Goal: Task Accomplishment & Management: Complete application form

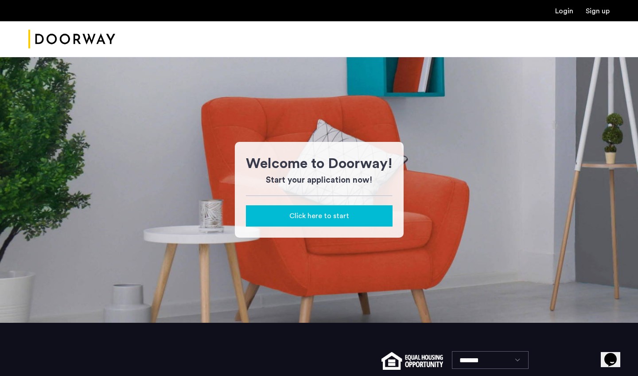
click at [314, 221] on button "Click here to start" at bounding box center [319, 215] width 147 height 21
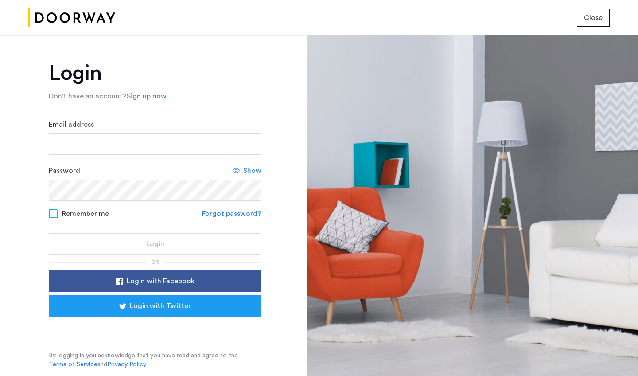
click at [161, 333] on div "Sign in with Google. Opens in new tab" at bounding box center [154, 329] width 177 height 20
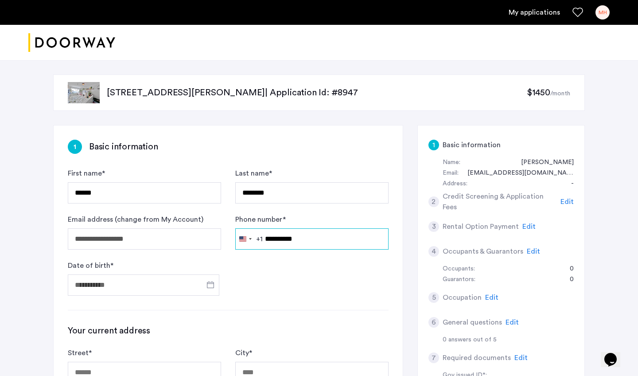
type input "**********"
click at [352, 258] on form "**********" at bounding box center [228, 232] width 321 height 128
click at [200, 287] on span "Open calendar" at bounding box center [210, 284] width 21 height 21
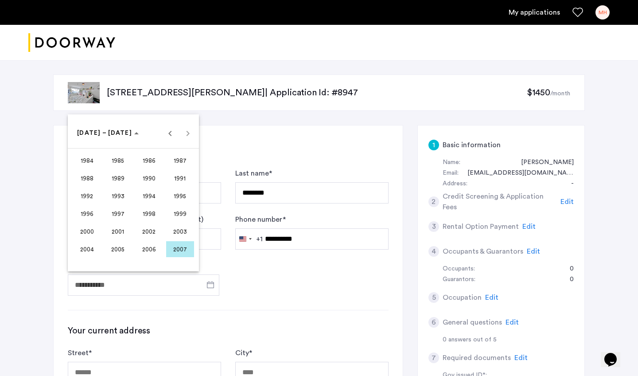
click at [148, 233] on span "2002" at bounding box center [149, 231] width 28 height 16
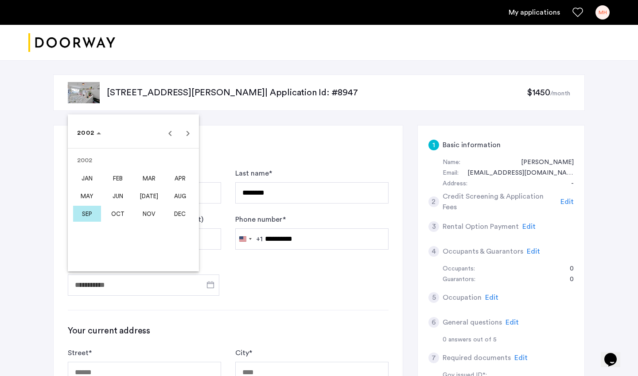
click at [112, 209] on span "OCT" at bounding box center [118, 214] width 28 height 16
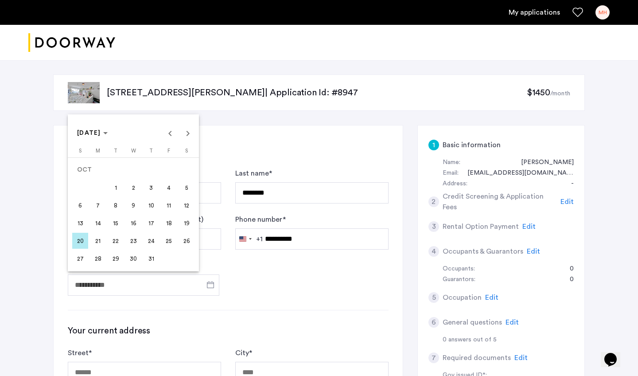
click at [168, 242] on span "25" at bounding box center [169, 241] width 16 height 16
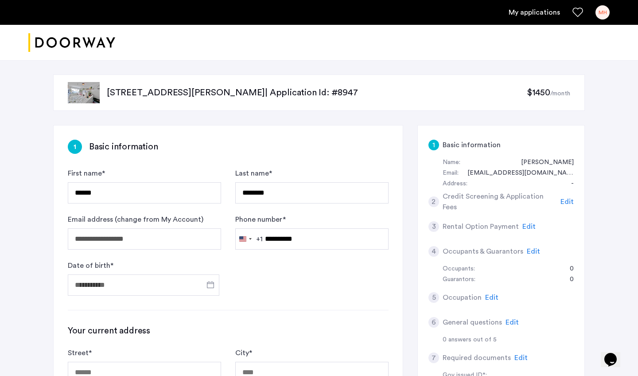
type input "**********"
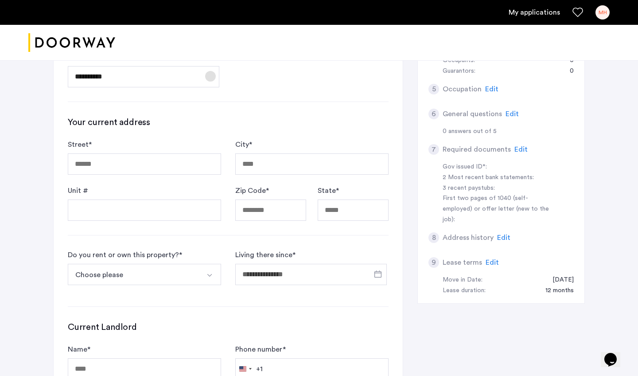
scroll to position [209, 0]
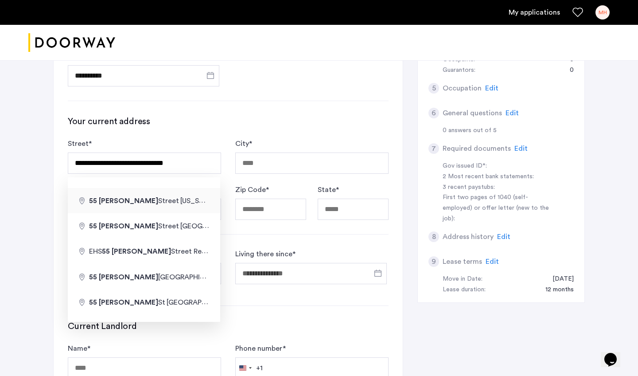
type input "**********"
type input "********"
type input "*****"
type input "**"
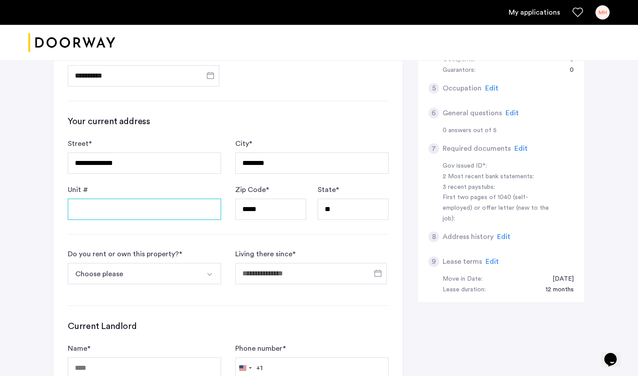
click at [164, 213] on input "Unit #" at bounding box center [144, 209] width 153 height 21
type input "****"
click at [179, 271] on button "Choose please" at bounding box center [134, 273] width 133 height 21
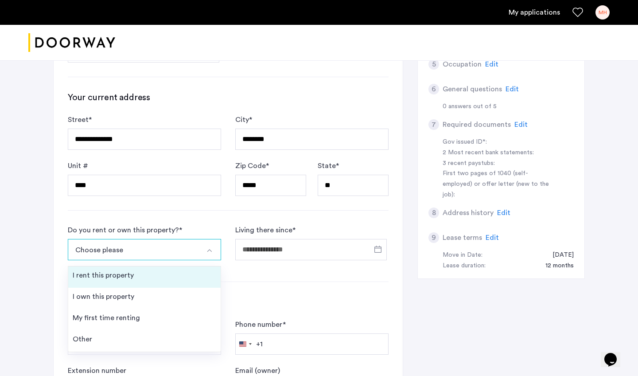
scroll to position [245, 0]
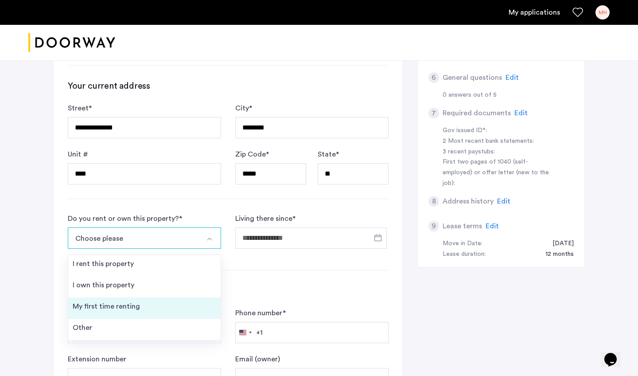
click at [80, 306] on div "My first time renting" at bounding box center [106, 306] width 67 height 11
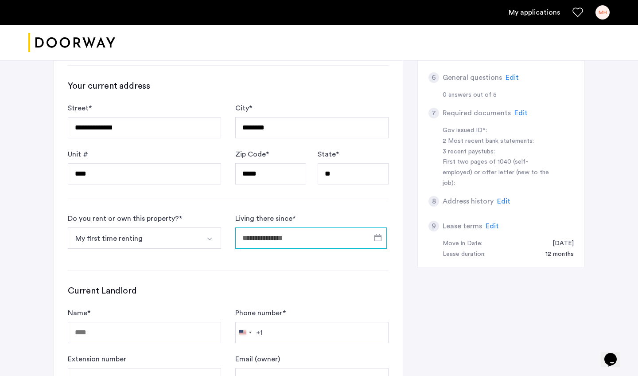
click at [262, 233] on input "Living there since *" at bounding box center [311, 237] width 152 height 21
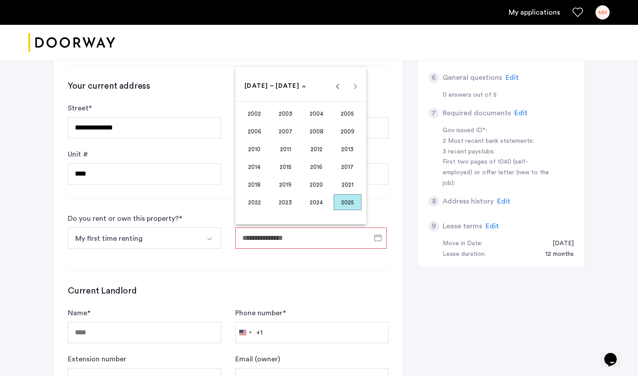
click at [210, 246] on div at bounding box center [319, 188] width 638 height 376
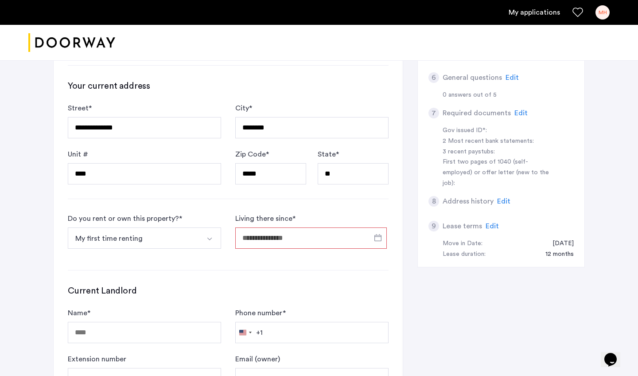
click at [204, 238] on button "Select option" at bounding box center [210, 237] width 21 height 21
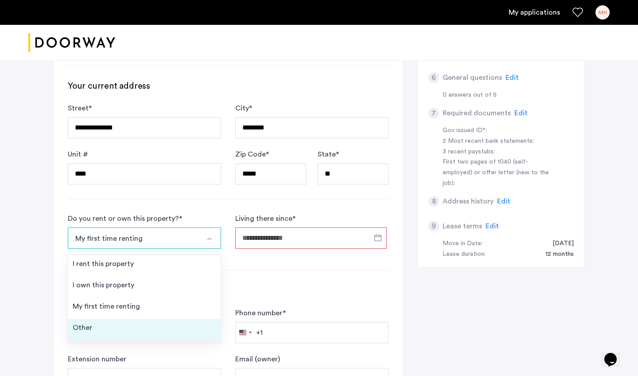
click at [88, 324] on div "Other" at bounding box center [83, 327] width 20 height 11
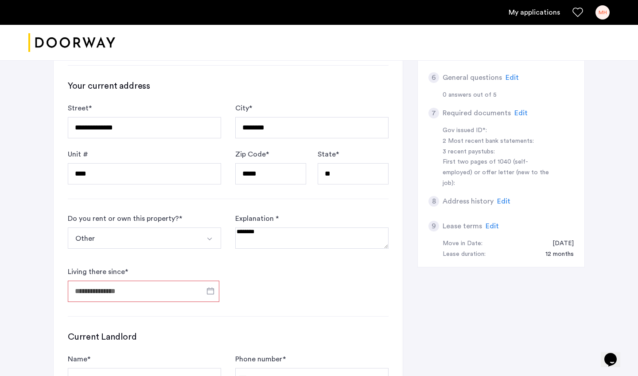
click at [250, 233] on textarea at bounding box center [311, 237] width 153 height 21
type textarea "*"
type textarea "*********"
click at [153, 300] on input "Living there since *" at bounding box center [144, 291] width 152 height 21
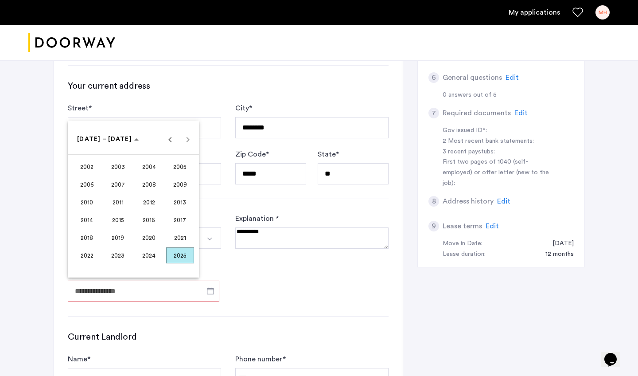
click at [115, 255] on span "2023" at bounding box center [118, 255] width 28 height 16
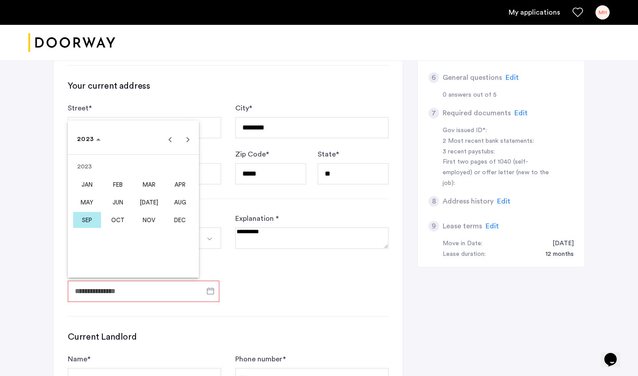
click at [89, 180] on span "JAN" at bounding box center [87, 184] width 28 height 16
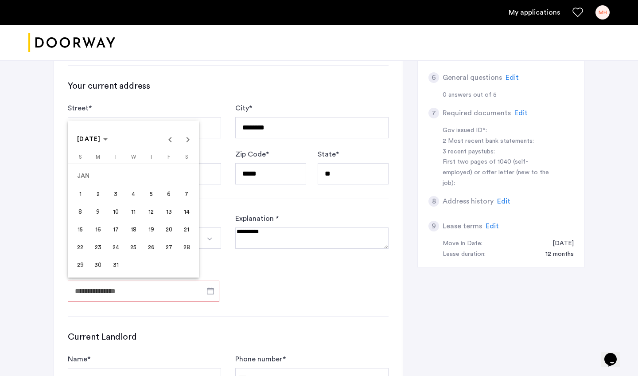
click at [98, 245] on span "23" at bounding box center [98, 247] width 16 height 16
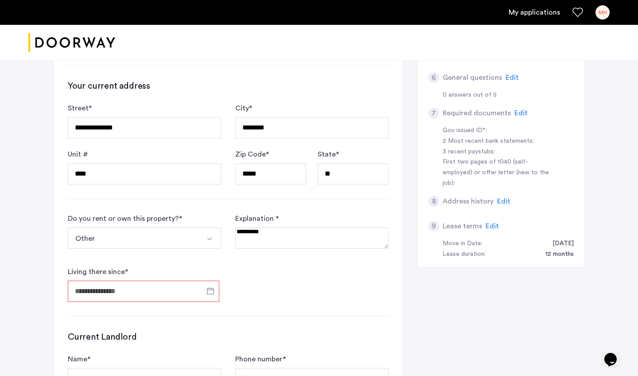
type input "**********"
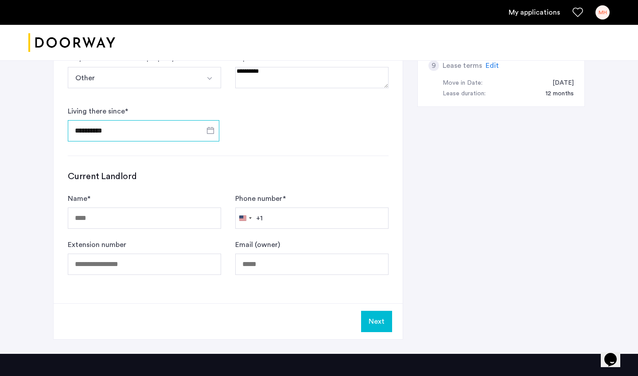
scroll to position [406, 0]
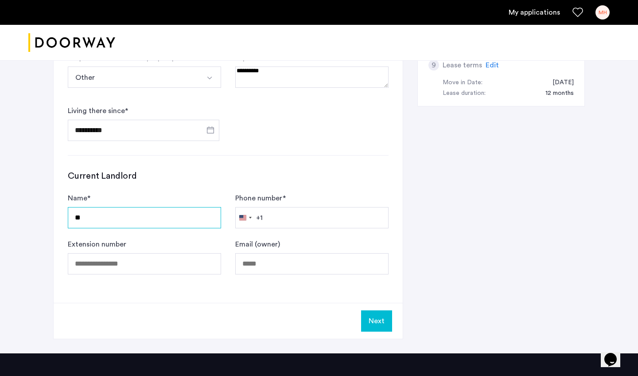
type input "*"
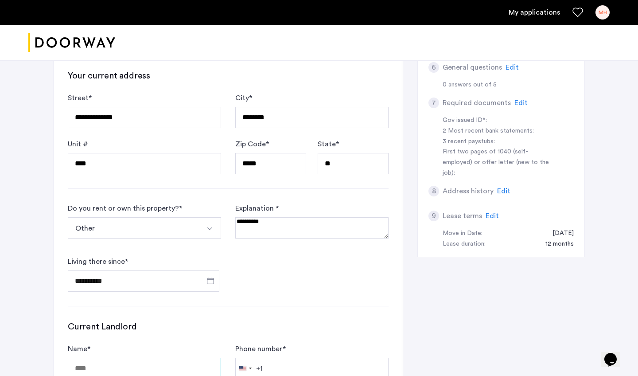
scroll to position [248, 0]
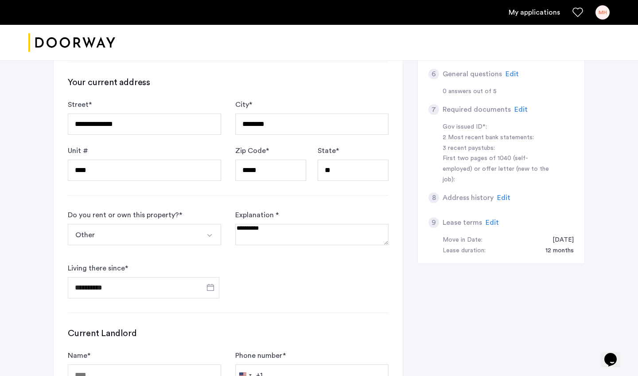
click at [207, 237] on img "Select option" at bounding box center [209, 235] width 7 height 7
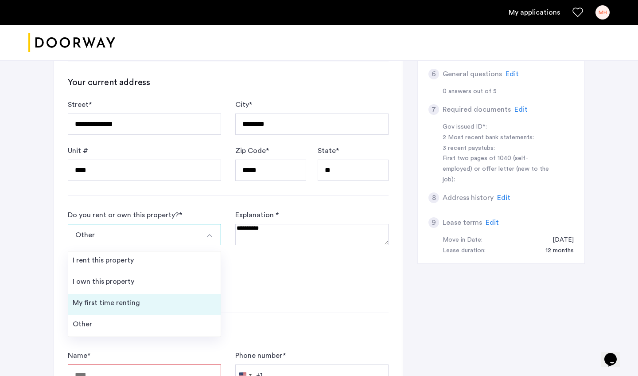
click at [141, 306] on li "My first time renting" at bounding box center [144, 304] width 153 height 21
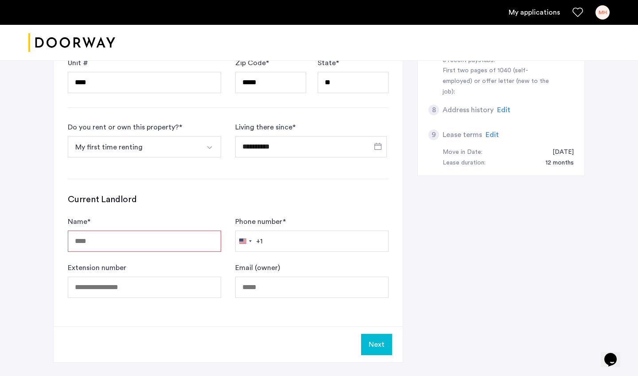
scroll to position [312, 0]
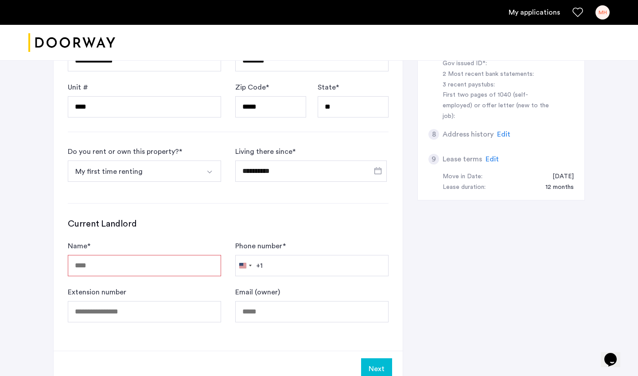
click at [207, 163] on button "Select option" at bounding box center [210, 170] width 21 height 21
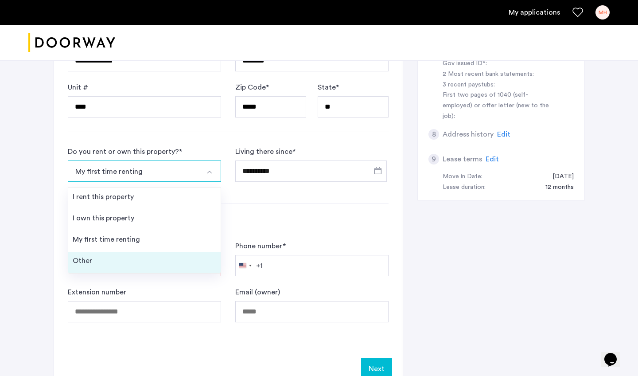
click at [78, 260] on div "Other" at bounding box center [83, 260] width 20 height 11
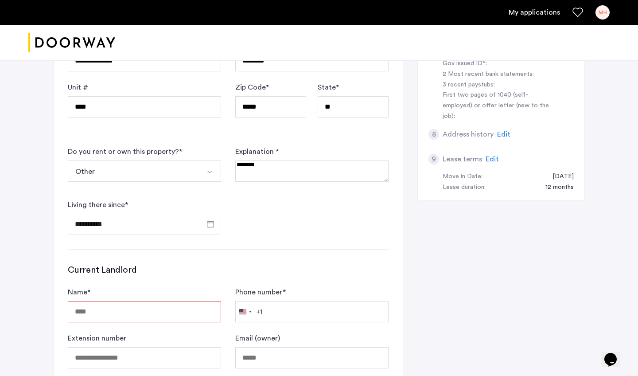
click at [286, 171] on textarea at bounding box center [311, 170] width 153 height 21
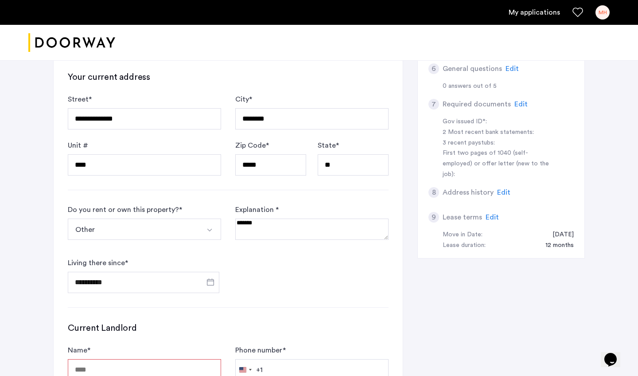
scroll to position [253, 0]
type textarea "******"
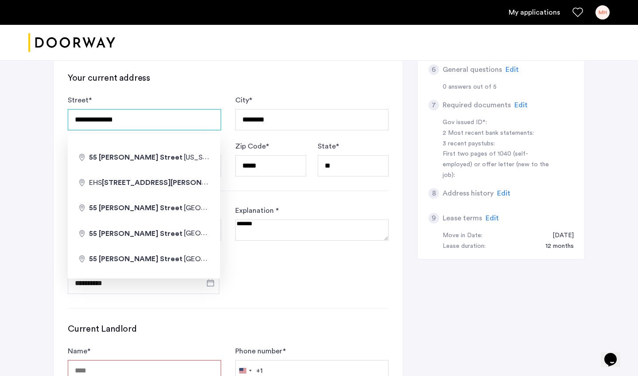
drag, startPoint x: 179, startPoint y: 122, endPoint x: 23, endPoint y: 119, distance: 156.1
click at [23, 119] on div "**********" at bounding box center [319, 157] width 638 height 699
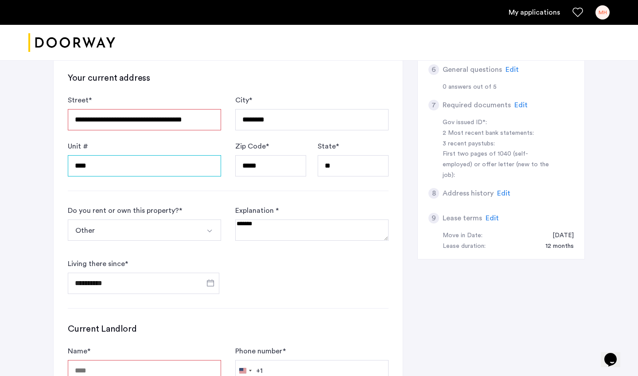
type input "**********"
type input "*****"
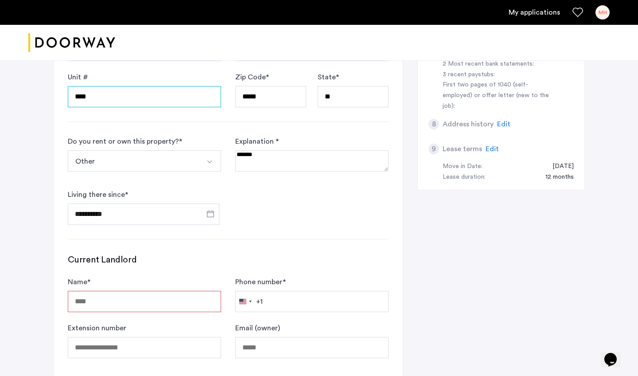
scroll to position [322, 0]
click at [147, 100] on input "****" at bounding box center [144, 96] width 153 height 21
type input "*"
type input "***"
click at [154, 156] on button "Other" at bounding box center [134, 160] width 133 height 21
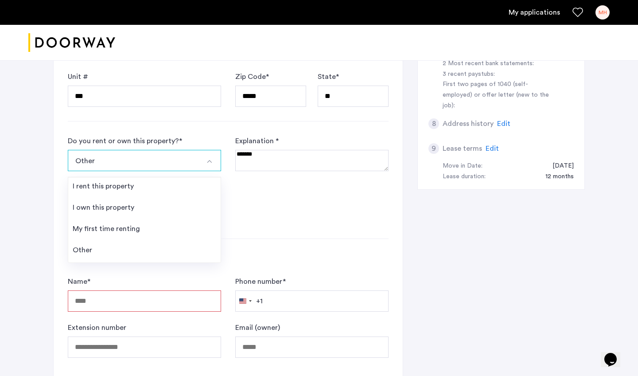
click at [314, 203] on form "**********" at bounding box center [228, 180] width 321 height 89
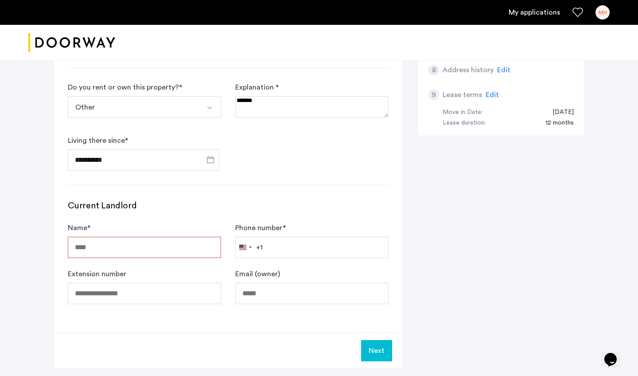
scroll to position [389, 0]
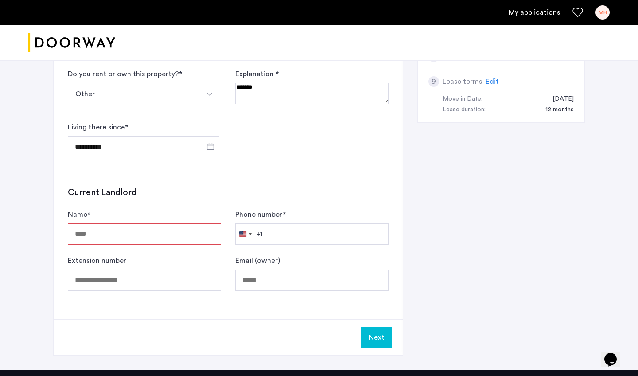
click at [169, 236] on input "Name *" at bounding box center [144, 233] width 153 height 21
type input "**********"
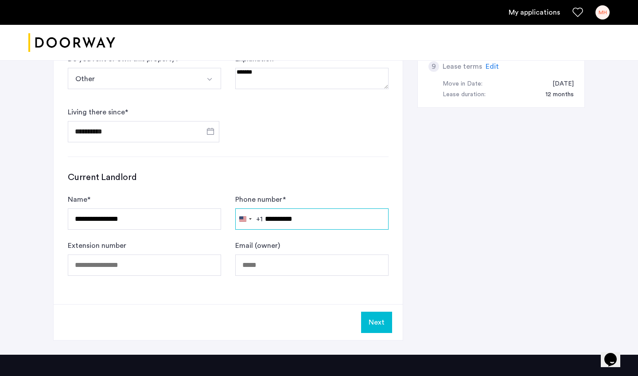
scroll to position [407, 0]
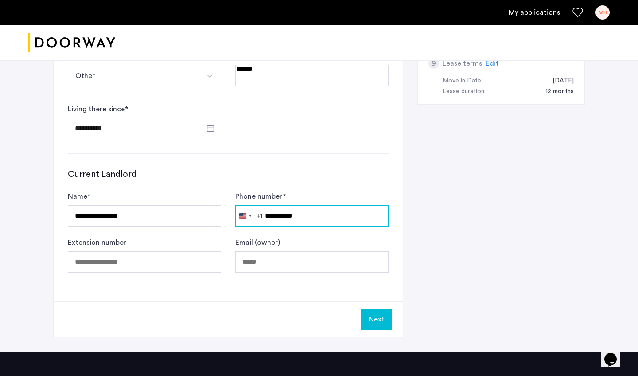
type input "**********"
click at [376, 320] on button "Next" at bounding box center [376, 319] width 31 height 21
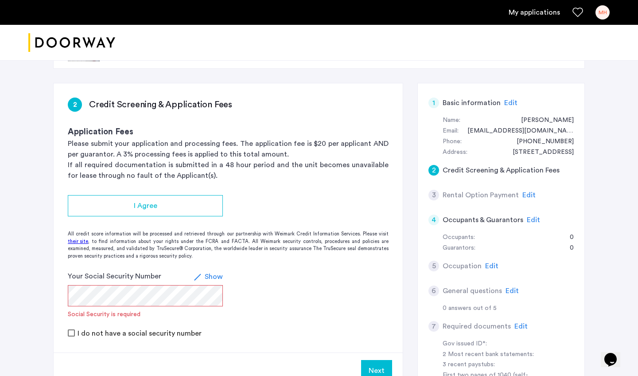
scroll to position [43, 0]
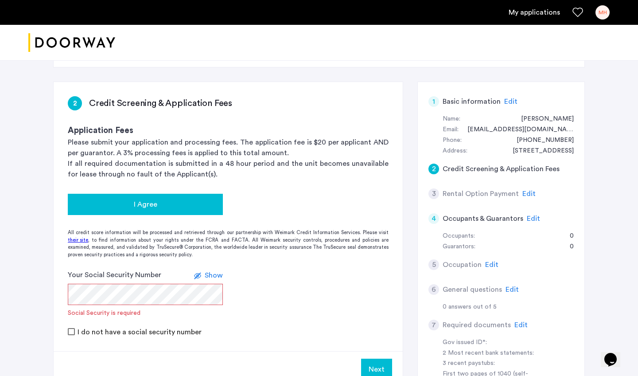
click at [174, 203] on div "I Agree" at bounding box center [145, 204] width 141 height 11
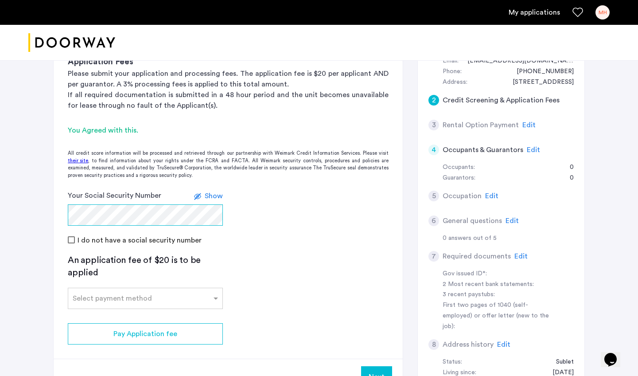
scroll to position [118, 0]
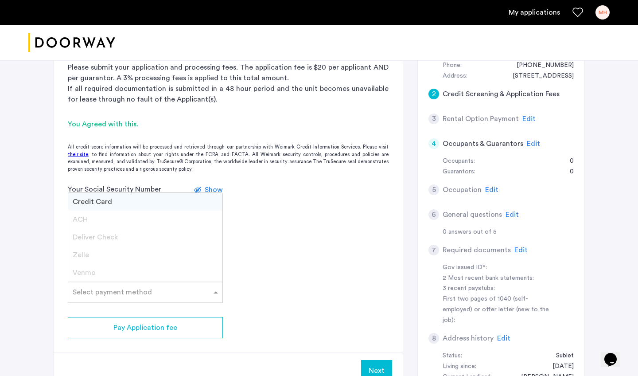
click at [157, 294] on div "Select payment method" at bounding box center [139, 292] width 143 height 11
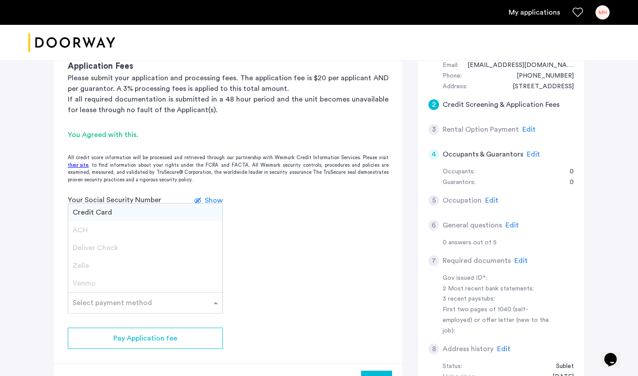
scroll to position [109, 0]
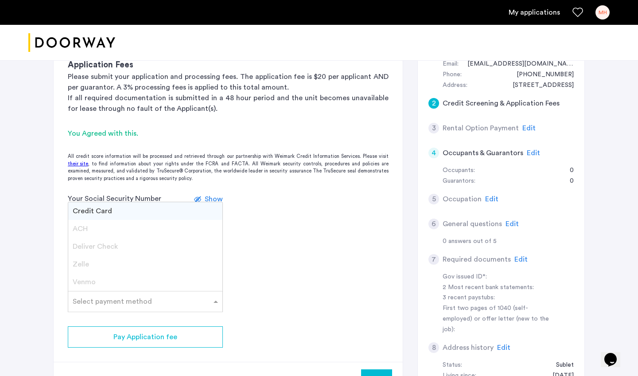
click at [117, 210] on div "Credit Card" at bounding box center [145, 211] width 154 height 18
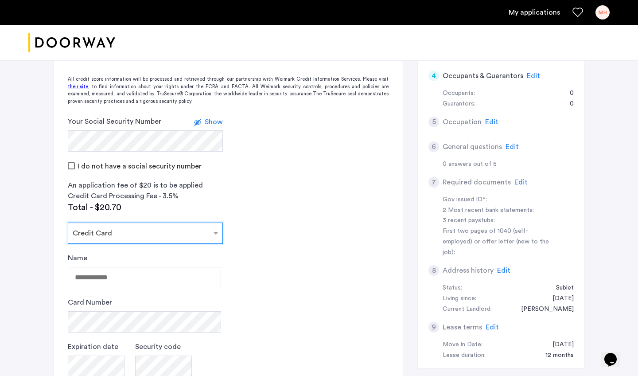
scroll to position [199, 0]
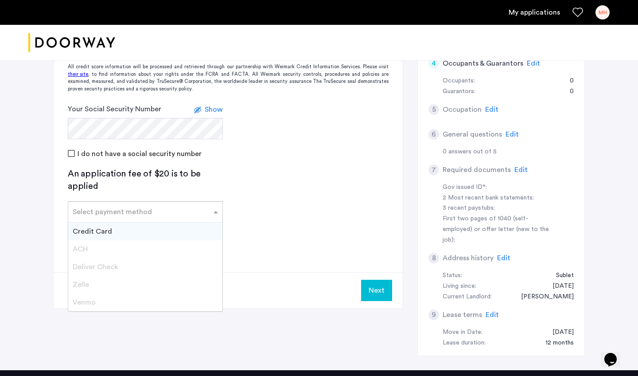
click at [195, 211] on input "text" at bounding box center [137, 210] width 128 height 6
click at [276, 210] on app-credit-screening "2 Credit Screening & Application Fees Application Fees Please submit your appli…" at bounding box center [228, 117] width 349 height 381
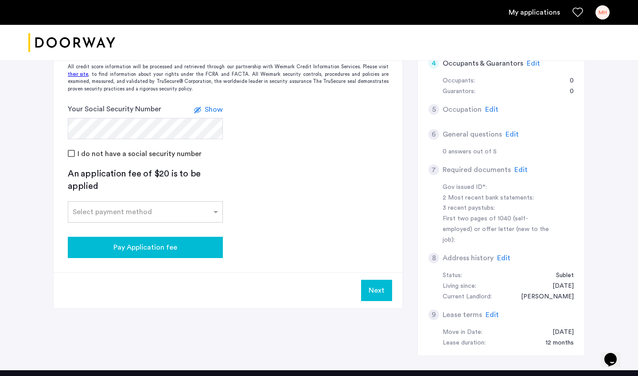
click at [180, 244] on div "Pay Application fee" at bounding box center [145, 247] width 141 height 11
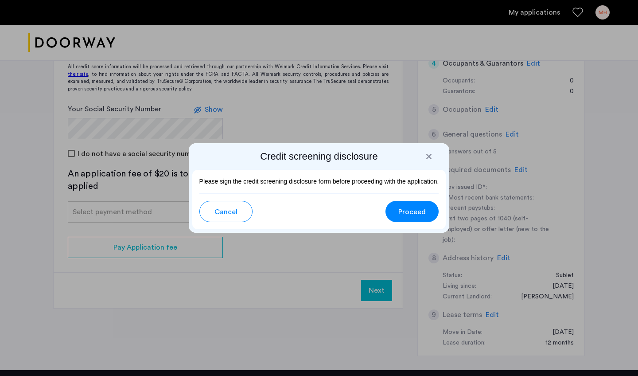
click at [427, 154] on div at bounding box center [429, 156] width 9 height 9
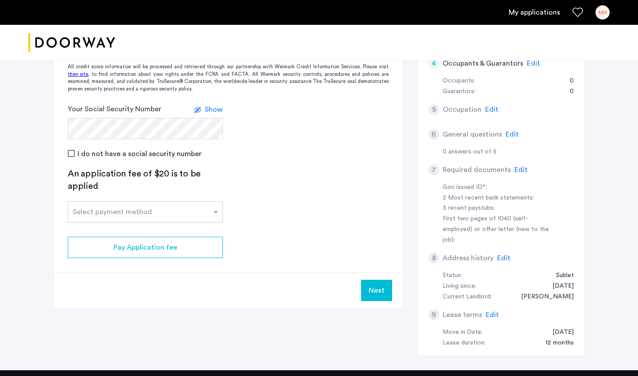
scroll to position [199, 0]
click at [176, 207] on input "text" at bounding box center [137, 210] width 128 height 6
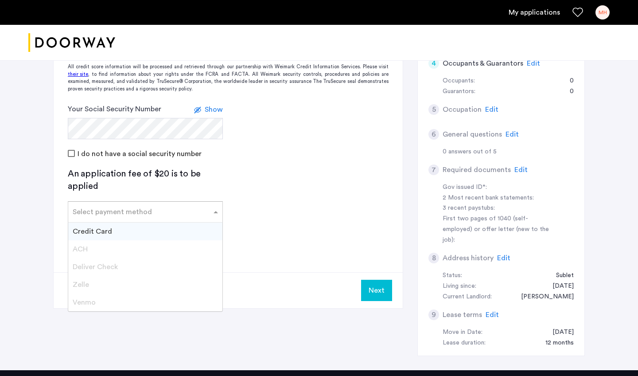
click at [119, 229] on div "Credit Card" at bounding box center [145, 232] width 154 height 18
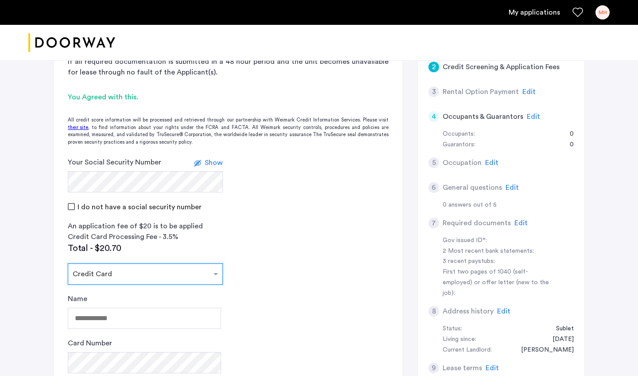
scroll to position [153, 0]
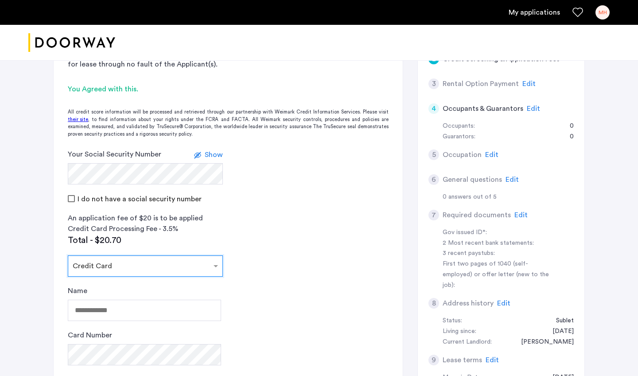
click at [208, 258] on div at bounding box center [145, 263] width 154 height 11
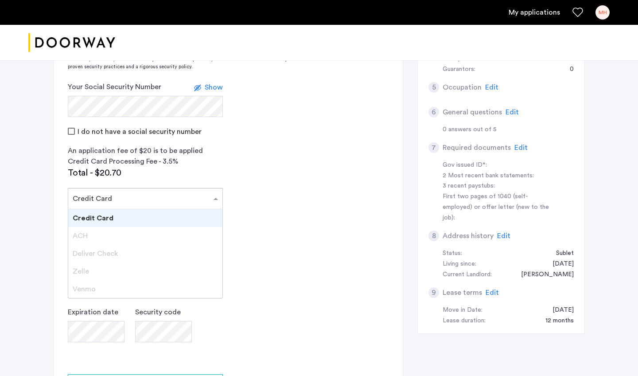
scroll to position [225, 0]
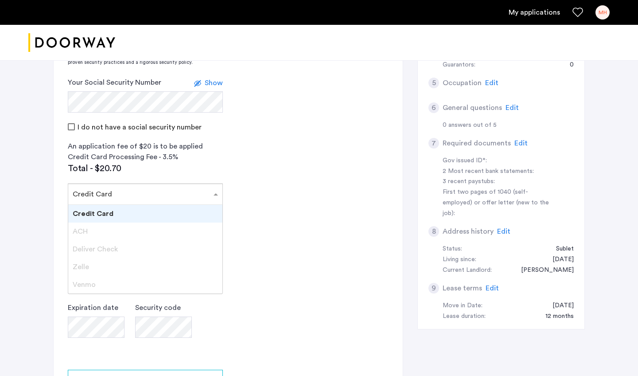
click at [277, 199] on app-credit-screening "2 Credit Screening & Application Fees Application Fees Please submit your appli…" at bounding box center [228, 170] width 349 height 541
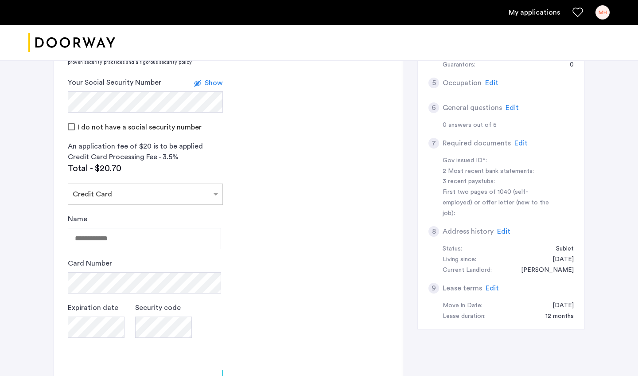
click at [67, 129] on form "Your Social Security Number Show I do not have a social security number" at bounding box center [228, 104] width 349 height 55
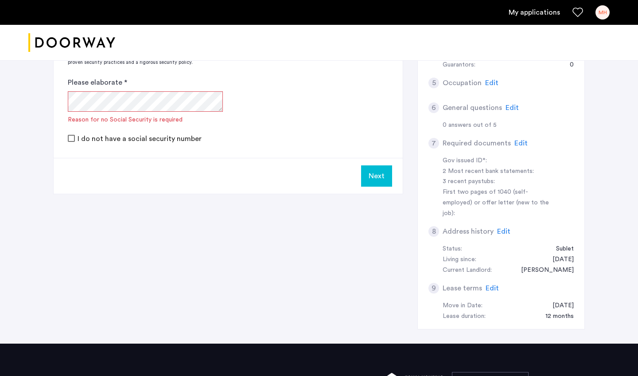
click at [73, 129] on form "Please elaborate * Reason for no Social Security is required I do not have a so…" at bounding box center [228, 110] width 349 height 66
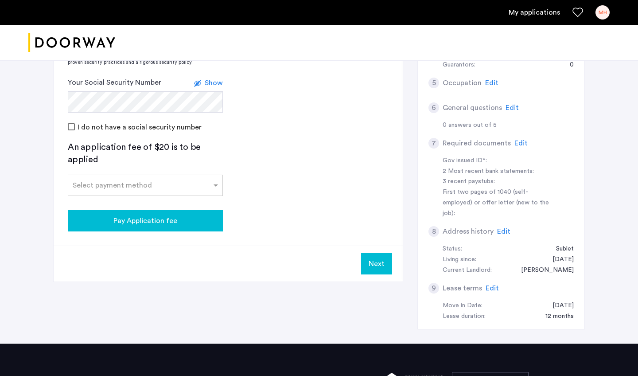
click at [184, 221] on div "Pay Application fee" at bounding box center [145, 220] width 141 height 11
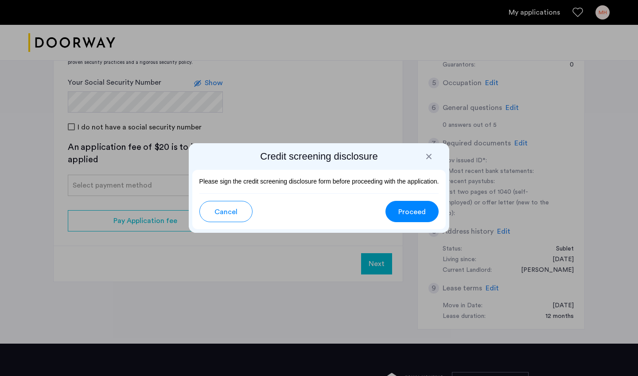
click at [401, 209] on span "Proceed" at bounding box center [412, 212] width 27 height 11
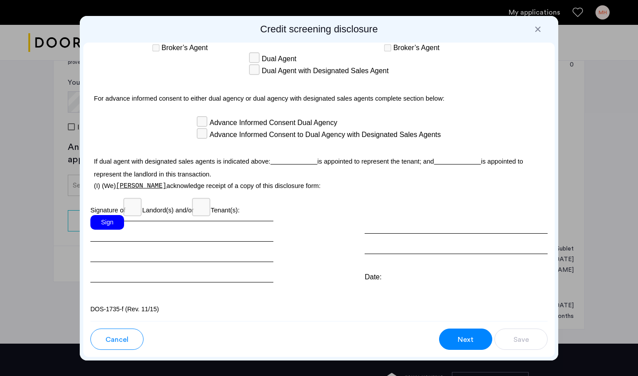
scroll to position [2616, 0]
click at [108, 226] on div "Sign" at bounding box center [107, 222] width 34 height 15
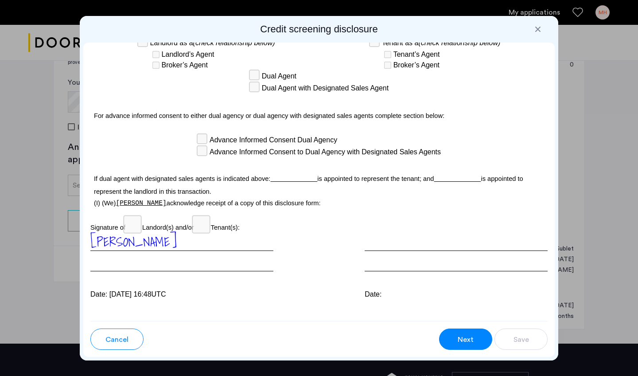
scroll to position [2544, 0]
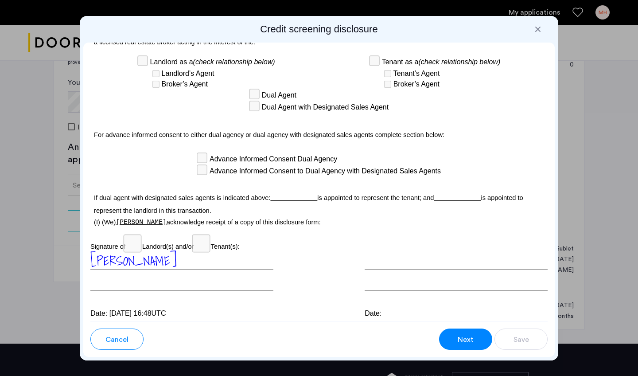
click at [455, 336] on button "Next" at bounding box center [465, 339] width 53 height 21
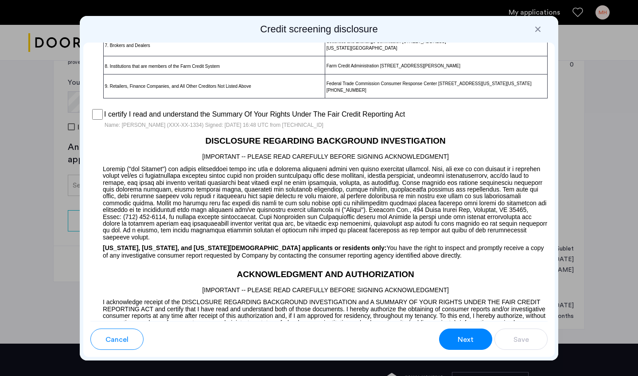
scroll to position [718, 0]
click at [459, 338] on span "Next" at bounding box center [466, 339] width 16 height 11
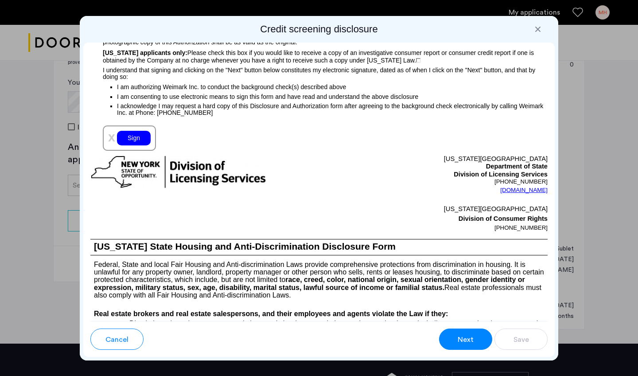
click at [139, 145] on div "Sign" at bounding box center [134, 138] width 34 height 15
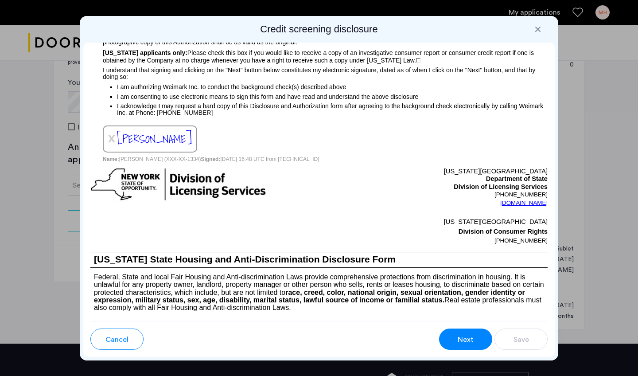
click at [474, 342] on button "Next" at bounding box center [465, 339] width 53 height 21
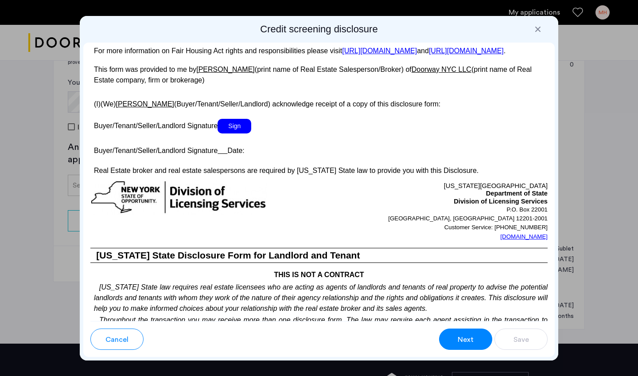
scroll to position [1675, 0]
click at [234, 133] on span "Sign" at bounding box center [235, 125] width 34 height 15
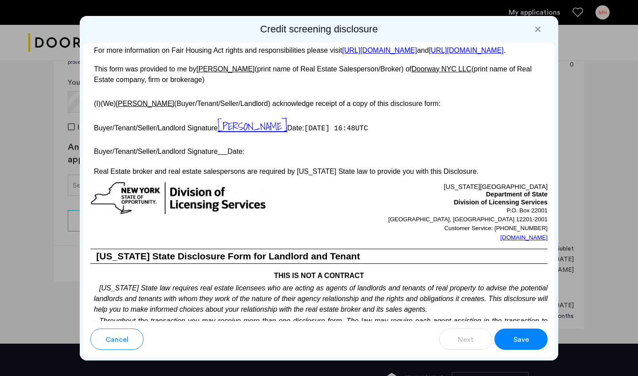
click at [227, 155] on u at bounding box center [223, 152] width 10 height 8
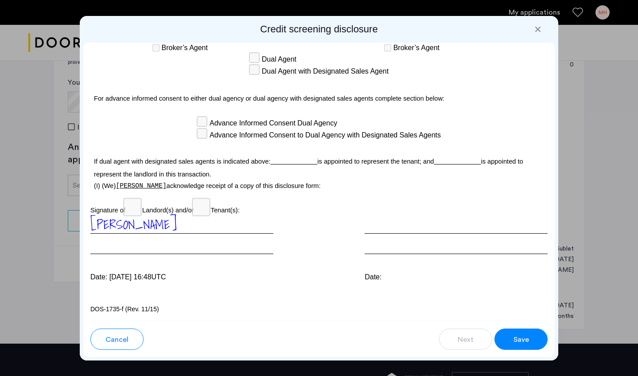
scroll to position [2637, 0]
click at [524, 337] on span "Save" at bounding box center [522, 339] width 16 height 11
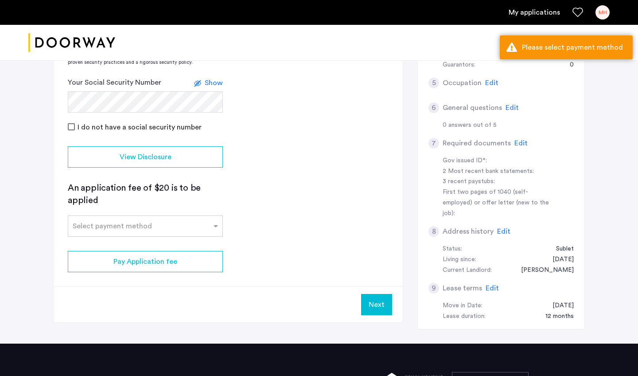
scroll to position [225, 0]
click at [184, 219] on div at bounding box center [145, 223] width 154 height 11
click at [103, 244] on span "Credit Card" at bounding box center [92, 245] width 39 height 7
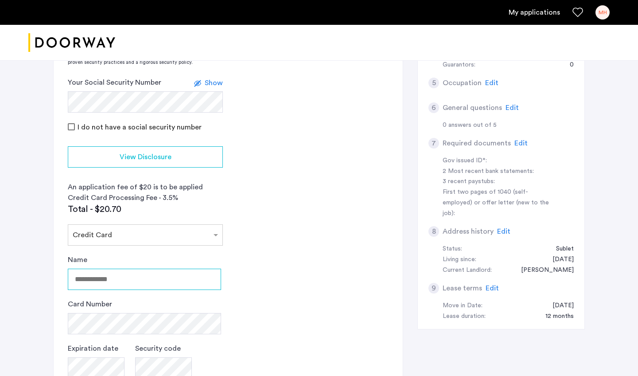
click at [106, 283] on input "Name" at bounding box center [144, 279] width 153 height 21
type input "**********"
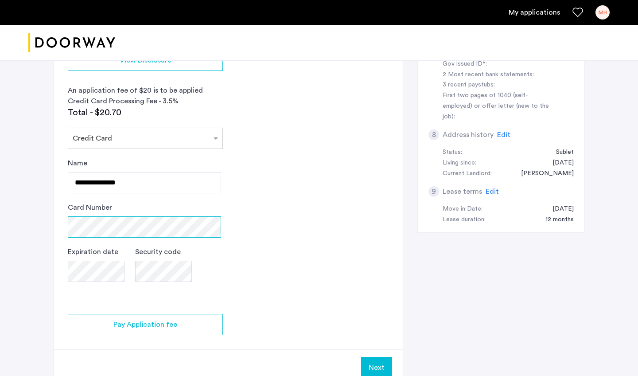
scroll to position [317, 0]
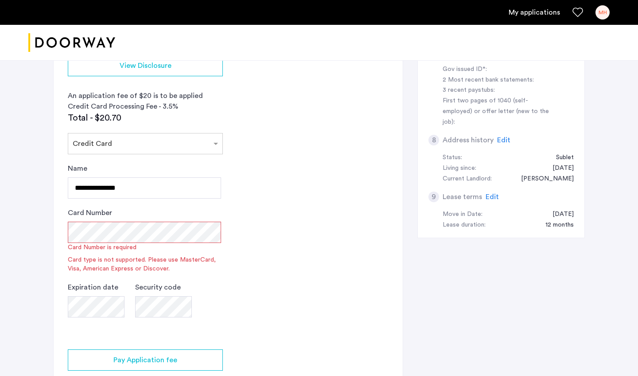
click at [505, 137] on span "Edit" at bounding box center [503, 140] width 13 height 7
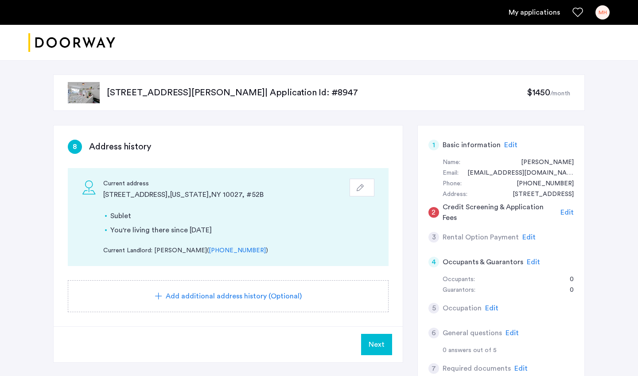
scroll to position [0, 0]
click at [360, 194] on button "button" at bounding box center [362, 188] width 25 height 18
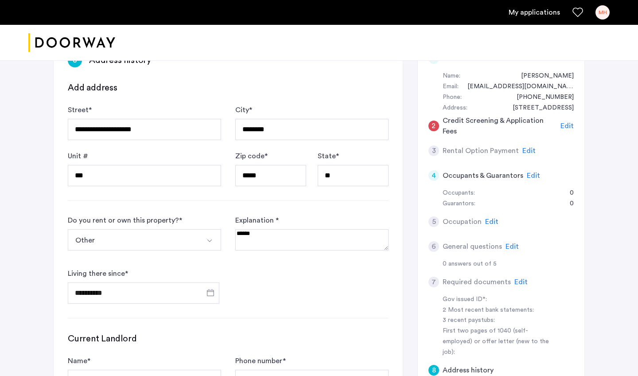
scroll to position [87, 0]
click at [215, 296] on span "Open calendar" at bounding box center [210, 291] width 21 height 21
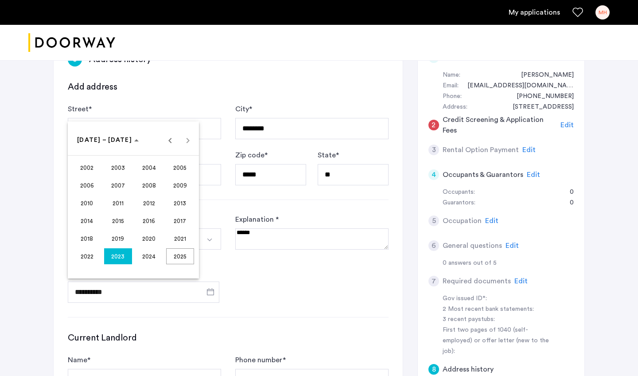
click at [185, 259] on span "2025" at bounding box center [180, 256] width 28 height 16
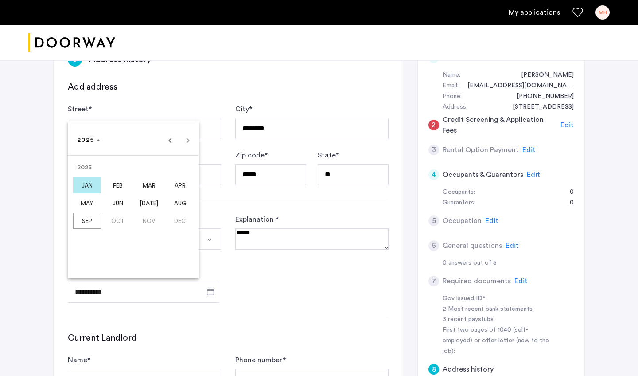
click at [184, 206] on span "AUG" at bounding box center [180, 203] width 28 height 16
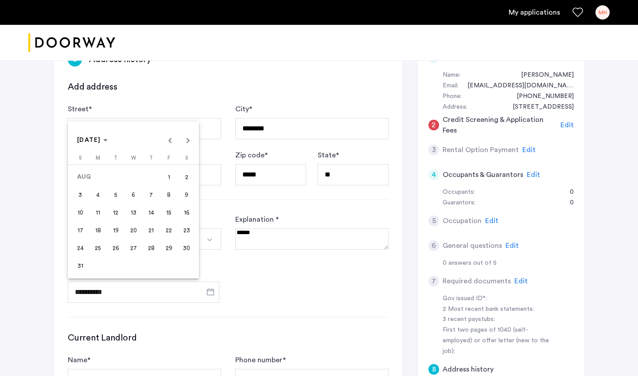
click at [94, 243] on span "25" at bounding box center [98, 248] width 16 height 16
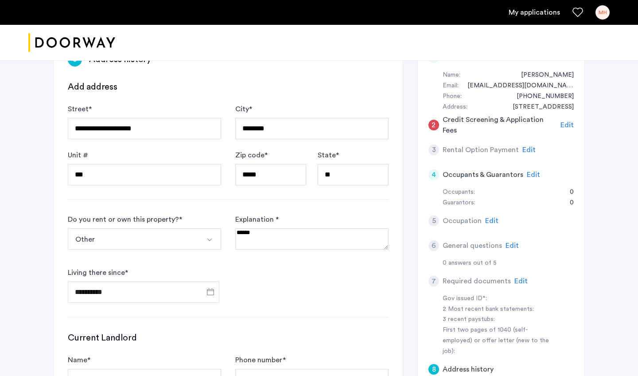
type input "**********"
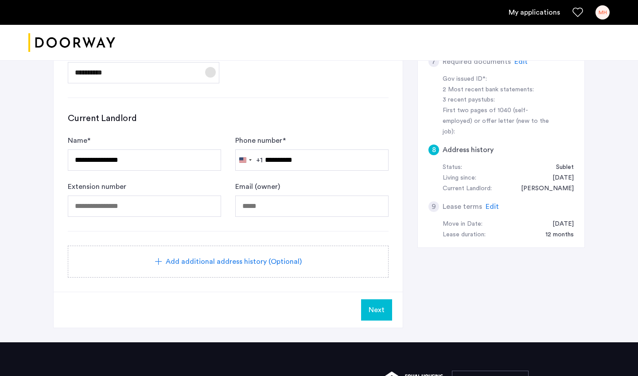
scroll to position [296, 0]
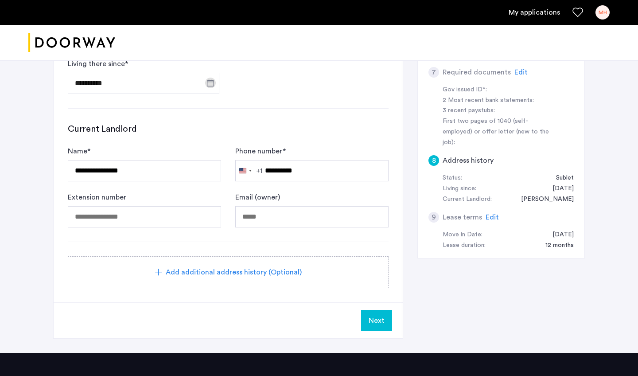
click at [382, 320] on span "Next" at bounding box center [377, 320] width 16 height 11
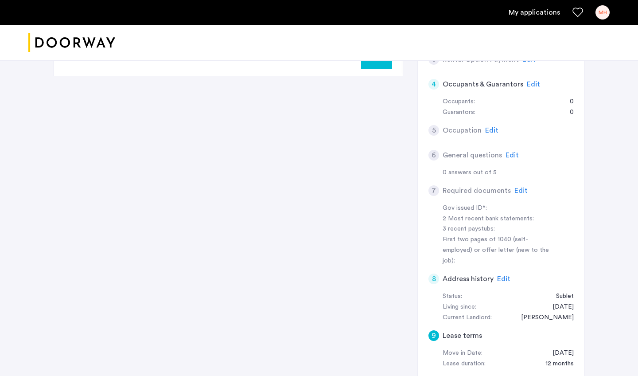
scroll to position [21, 0]
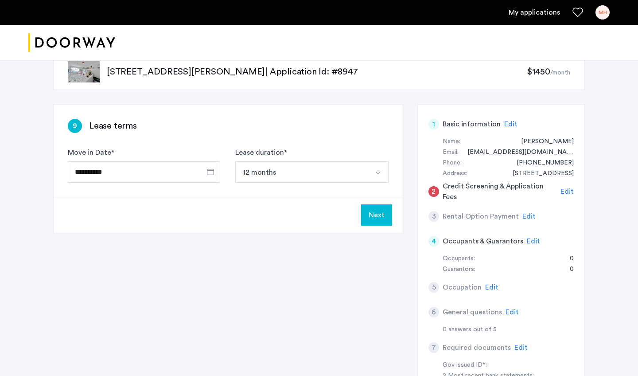
click at [524, 214] on span "Edit" at bounding box center [529, 216] width 13 height 7
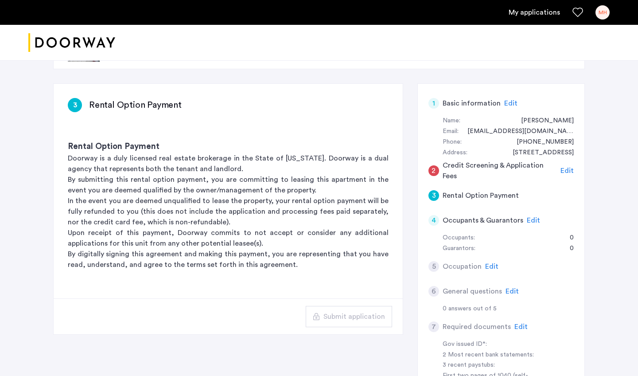
scroll to position [44, 0]
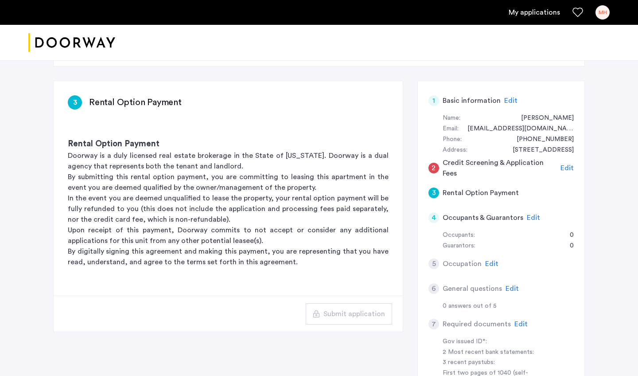
click at [571, 165] on span "Edit" at bounding box center [567, 167] width 13 height 7
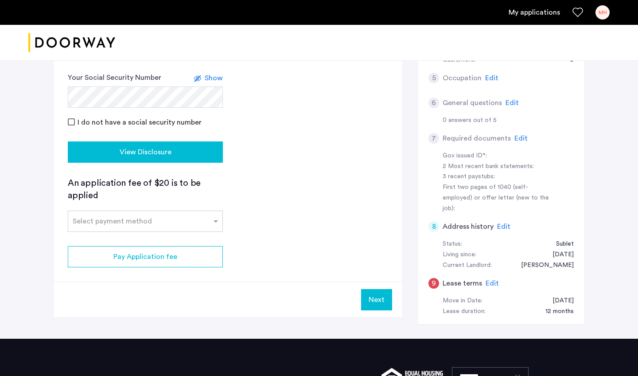
scroll to position [232, 0]
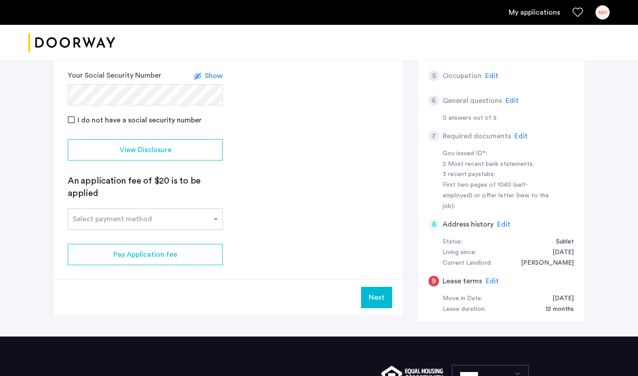
click at [180, 225] on div "Select payment method" at bounding box center [145, 218] width 155 height 21
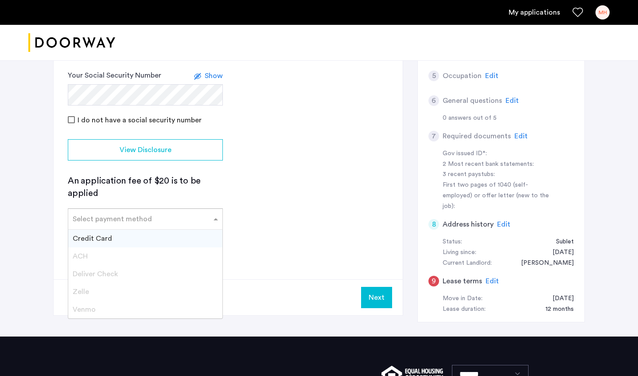
click at [110, 237] on span "Credit Card" at bounding box center [92, 238] width 39 height 7
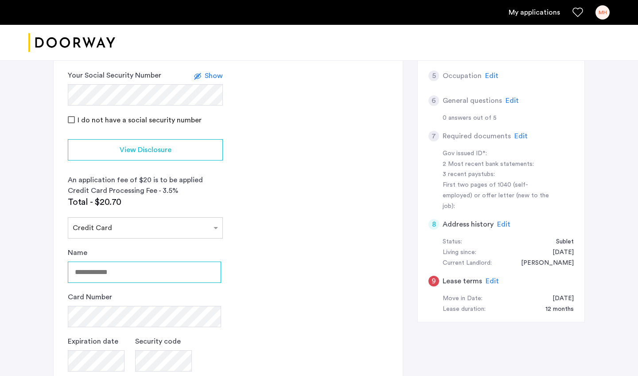
click at [121, 282] on input "Name" at bounding box center [144, 272] width 153 height 21
type input "**********"
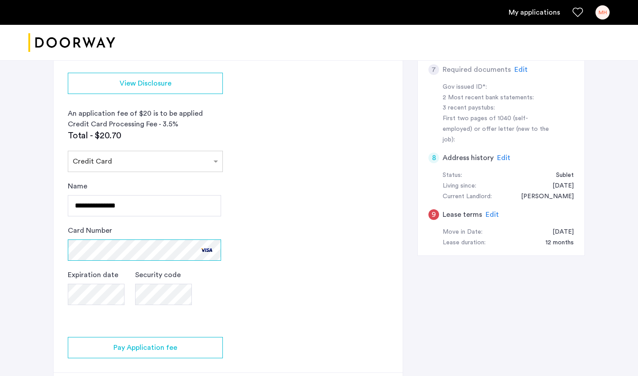
scroll to position [325, 0]
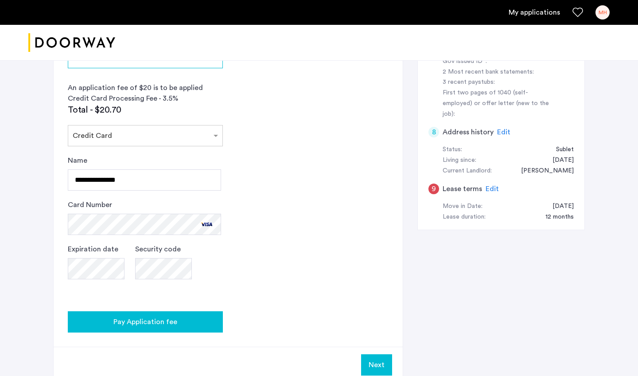
click at [191, 318] on div "Pay Application fee" at bounding box center [145, 322] width 141 height 11
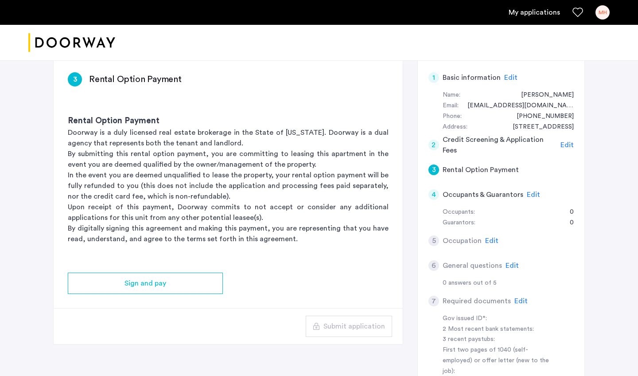
scroll to position [71, 0]
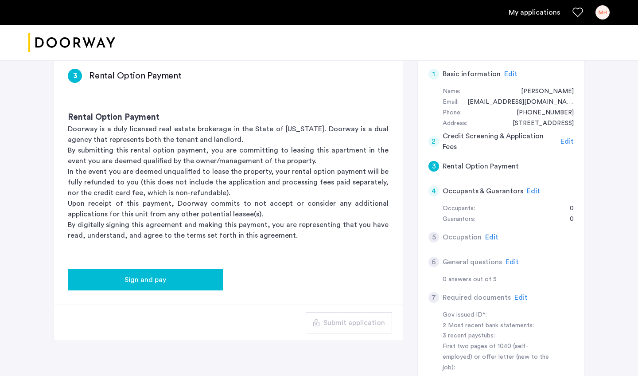
click at [151, 280] on span "Sign and pay" at bounding box center [146, 279] width 42 height 11
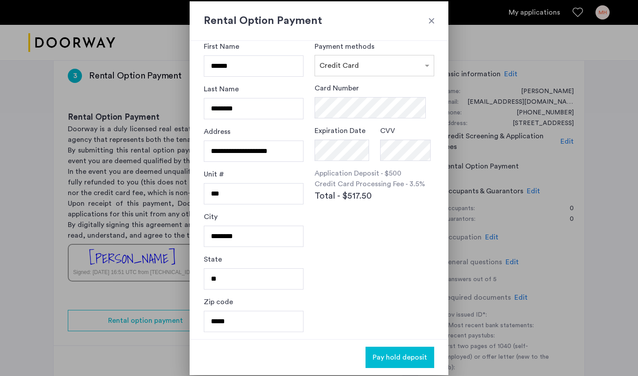
scroll to position [14, 0]
click at [438, 20] on div "Rental Option Payment" at bounding box center [319, 20] width 259 height 39
click at [434, 20] on div at bounding box center [431, 20] width 9 height 9
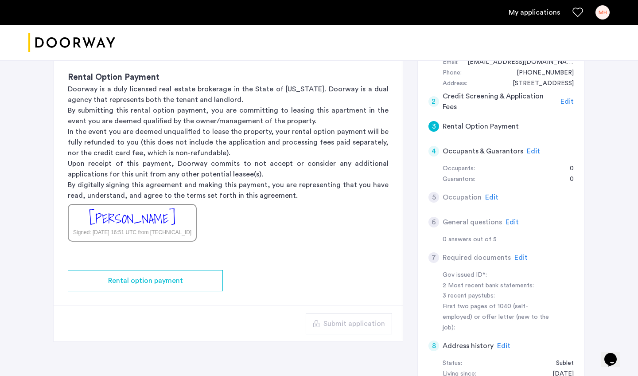
scroll to position [113, 0]
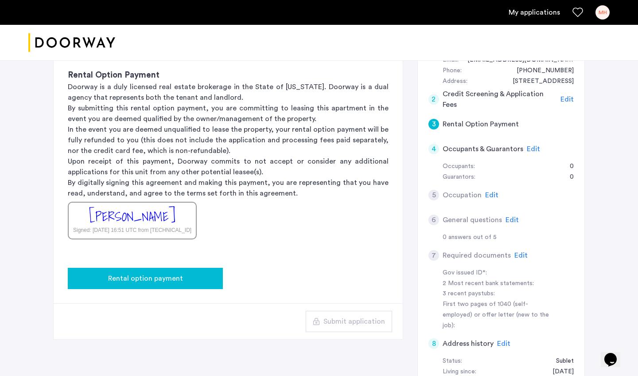
click at [166, 274] on span "Rental option payment" at bounding box center [145, 278] width 75 height 11
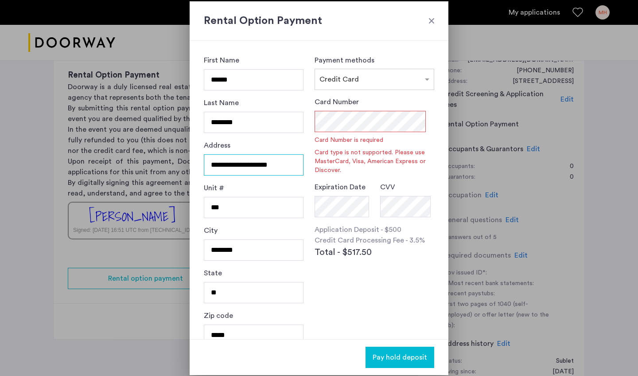
drag, startPoint x: 288, startPoint y: 164, endPoint x: 205, endPoint y: 156, distance: 82.8
click at [205, 156] on input "**********" at bounding box center [254, 164] width 100 height 21
type input "**********"
click at [304, 205] on input "***" at bounding box center [254, 207] width 100 height 21
drag, startPoint x: 266, startPoint y: 247, endPoint x: 176, endPoint y: 248, distance: 90.4
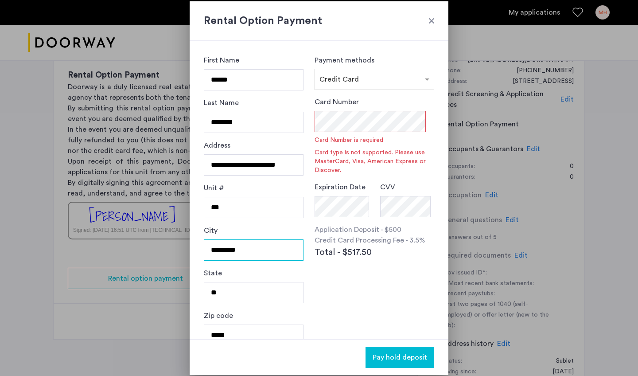
type input "*********"
drag, startPoint x: 234, startPoint y: 294, endPoint x: 188, endPoint y: 294, distance: 45.7
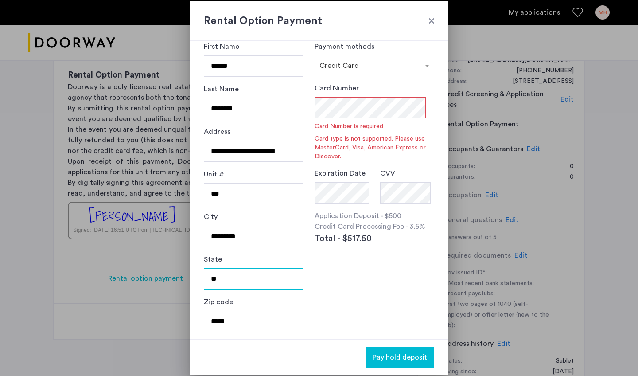
scroll to position [14, 0]
type input "**"
drag, startPoint x: 264, startPoint y: 326, endPoint x: 187, endPoint y: 323, distance: 76.8
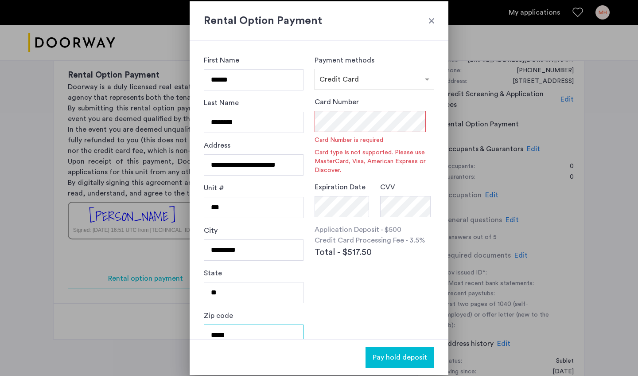
scroll to position [0, 0]
type input "*****"
drag, startPoint x: 244, startPoint y: 209, endPoint x: 161, endPoint y: 204, distance: 83.0
click at [161, 204] on div "**********" at bounding box center [319, 188] width 638 height 376
click at [267, 190] on div "Unit #" at bounding box center [254, 204] width 100 height 43
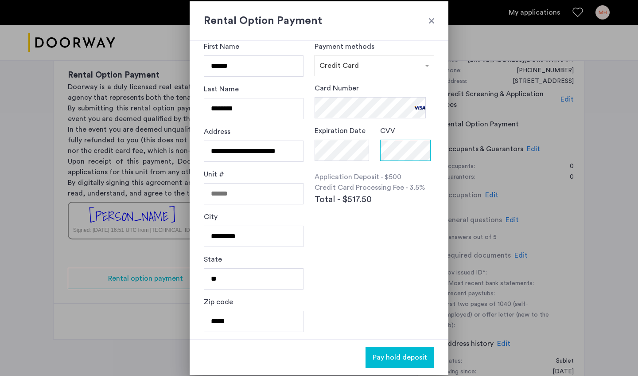
scroll to position [14, 0]
click at [390, 357] on span "Pay hold deposit" at bounding box center [400, 357] width 55 height 11
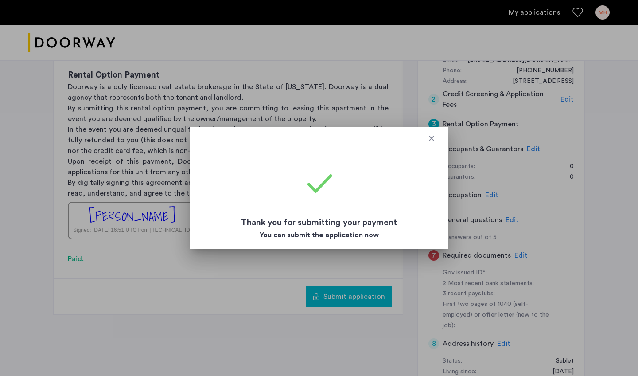
click at [434, 139] on div at bounding box center [431, 138] width 9 height 9
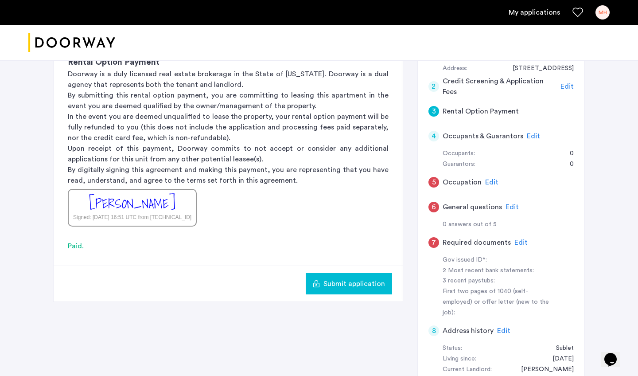
scroll to position [138, 0]
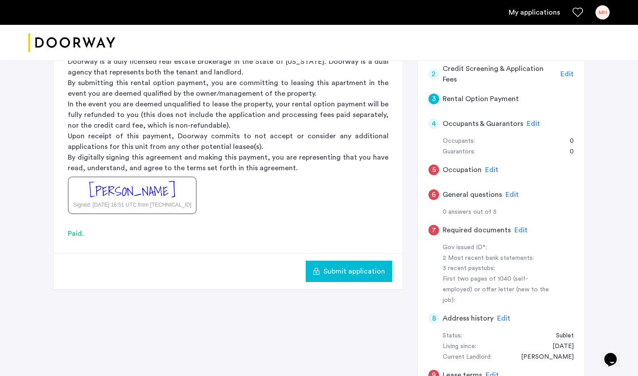
click at [352, 273] on span "Submit application" at bounding box center [355, 271] width 62 height 11
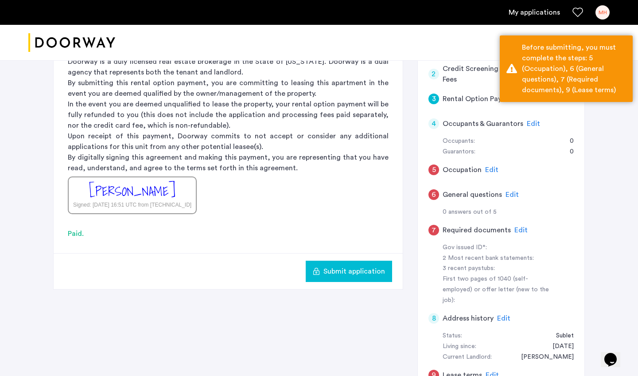
click at [487, 168] on span "Edit" at bounding box center [491, 169] width 13 height 7
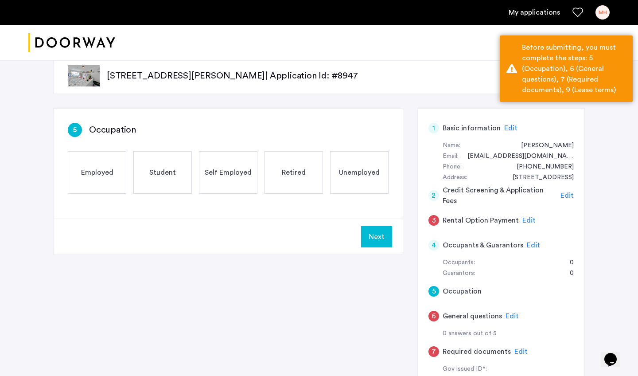
scroll to position [0, 0]
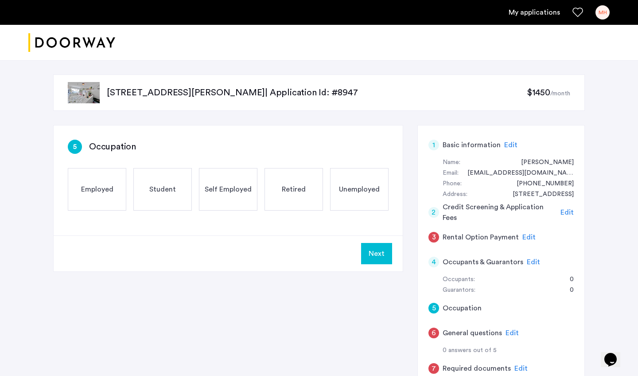
click at [102, 196] on div "Employed" at bounding box center [97, 189] width 59 height 43
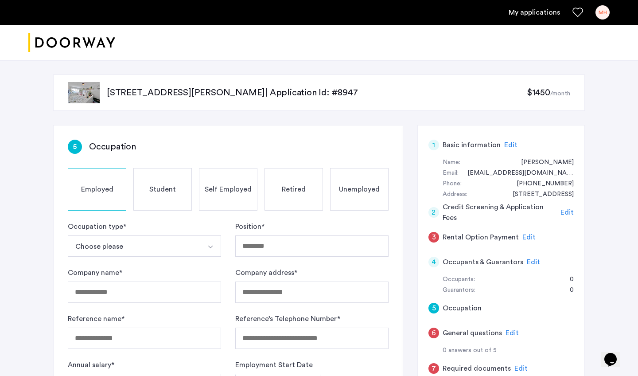
click at [131, 246] on button "Choose please" at bounding box center [134, 245] width 133 height 21
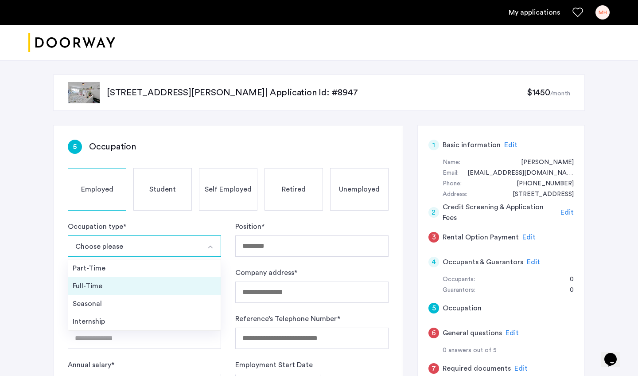
click at [99, 284] on div "Full-Time" at bounding box center [145, 286] width 144 height 11
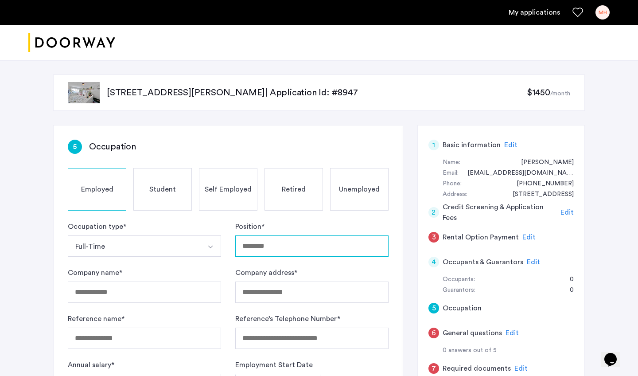
click at [250, 241] on input "Position *" at bounding box center [311, 245] width 153 height 21
type input "**********"
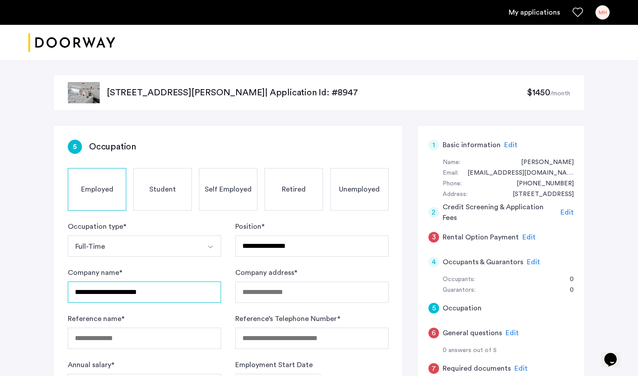
type input "**********"
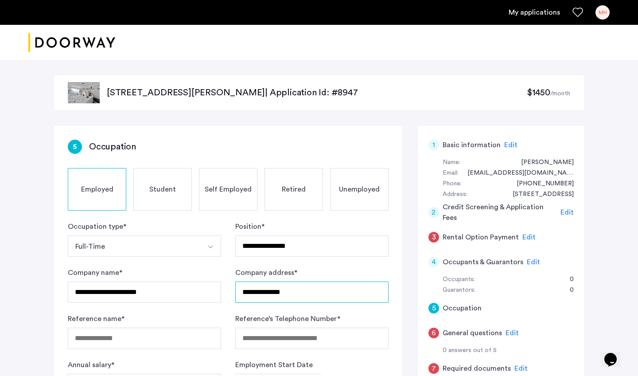
type input "**********"
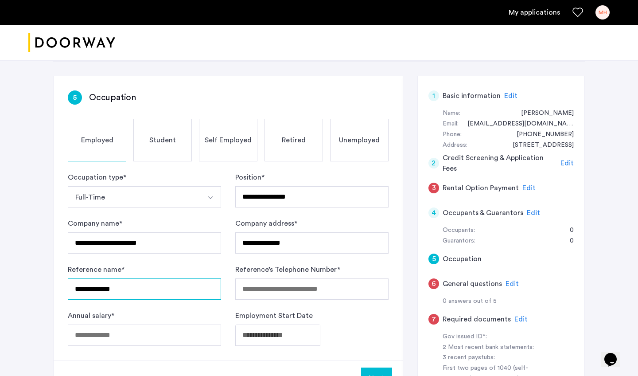
scroll to position [66, 0]
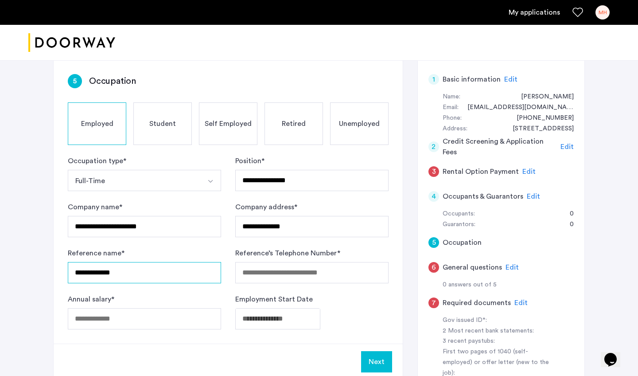
type input "**********"
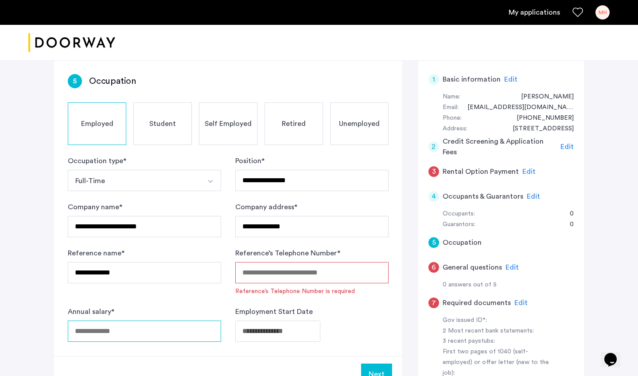
click at [140, 321] on input "Annual salary *" at bounding box center [144, 331] width 153 height 21
type input "**********"
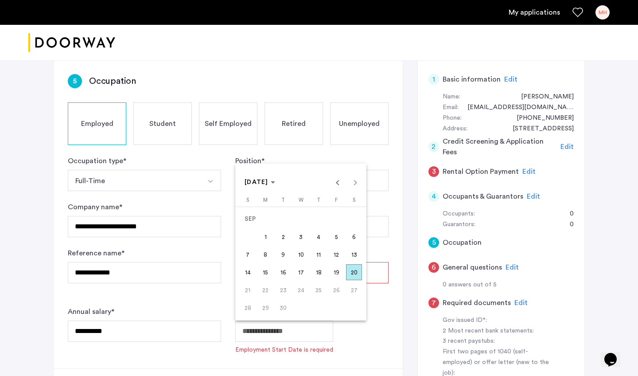
click at [275, 310] on body "**********" at bounding box center [319, 122] width 638 height 376
click at [336, 182] on span "Previous month" at bounding box center [338, 182] width 18 height 18
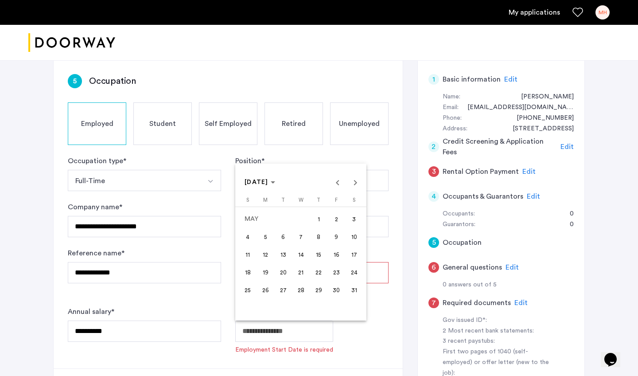
click at [340, 236] on span "9" at bounding box center [337, 237] width 16 height 16
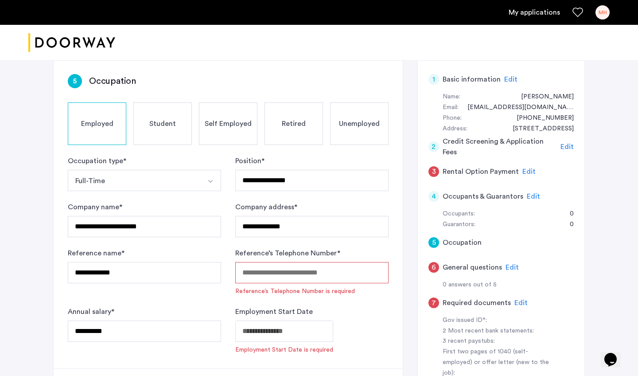
type input "**********"
click at [269, 274] on input "Reference’s Telephone Number *" at bounding box center [311, 272] width 153 height 21
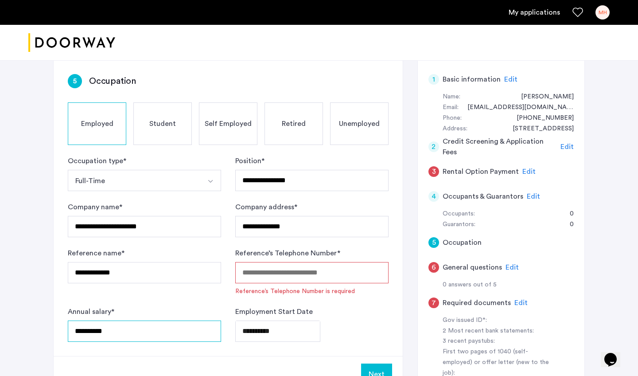
drag, startPoint x: 141, startPoint y: 332, endPoint x: 59, endPoint y: 331, distance: 82.0
click at [59, 331] on div "**********" at bounding box center [228, 208] width 349 height 296
click at [262, 271] on input "Reference’s Telephone Number *" at bounding box center [311, 272] width 153 height 21
paste input "**********"
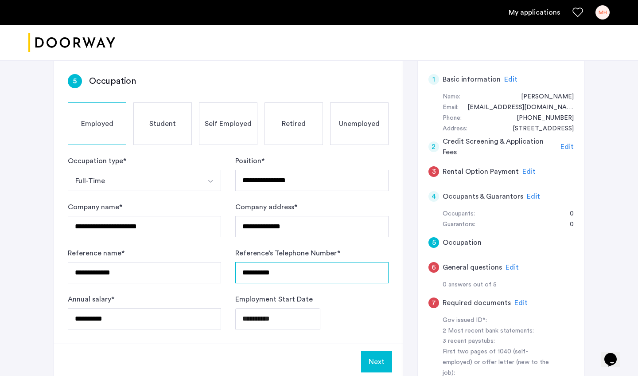
type input "**********"
drag, startPoint x: 132, startPoint y: 319, endPoint x: 11, endPoint y: 321, distance: 121.5
click at [11, 320] on div "**********" at bounding box center [319, 249] width 638 height 508
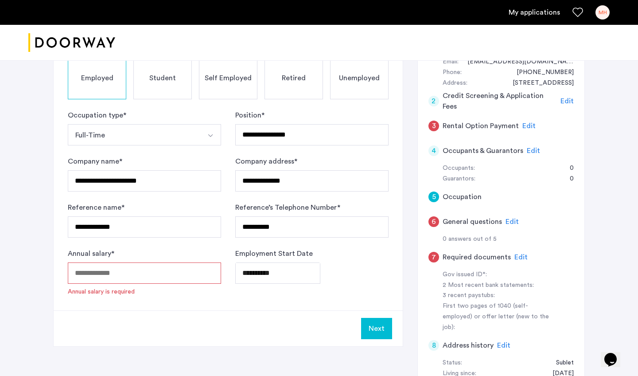
scroll to position [113, 0]
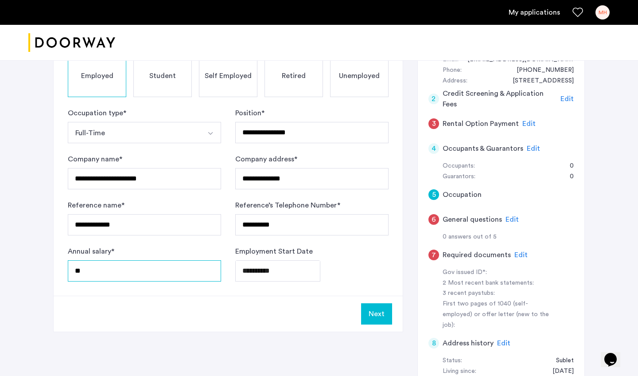
type input "*"
click at [245, 290] on div "**********" at bounding box center [228, 154] width 349 height 284
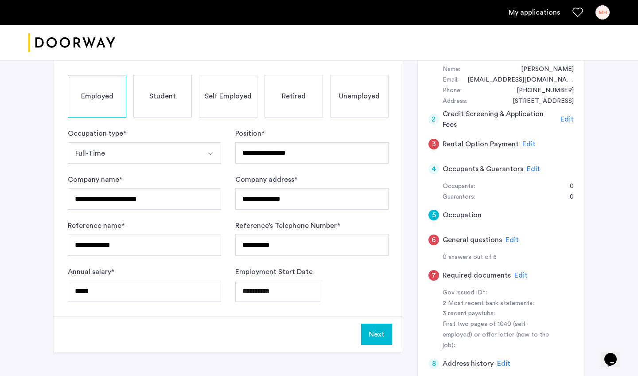
scroll to position [127, 0]
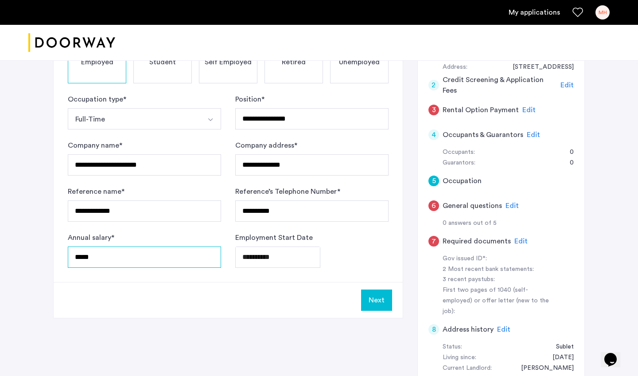
click at [171, 262] on input "*****" at bounding box center [144, 256] width 153 height 21
type input "*"
type input "*****"
click at [214, 303] on div "Next" at bounding box center [228, 300] width 349 height 36
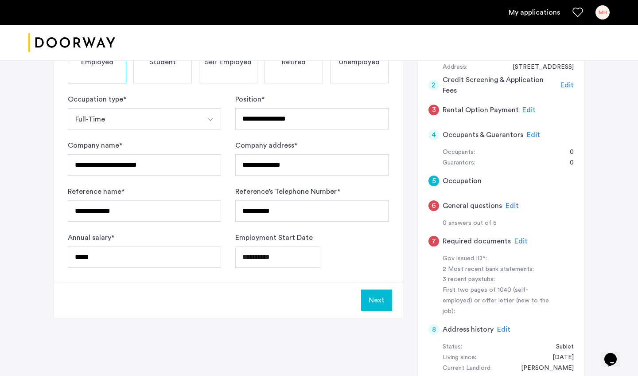
click at [370, 296] on button "Next" at bounding box center [376, 299] width 31 height 21
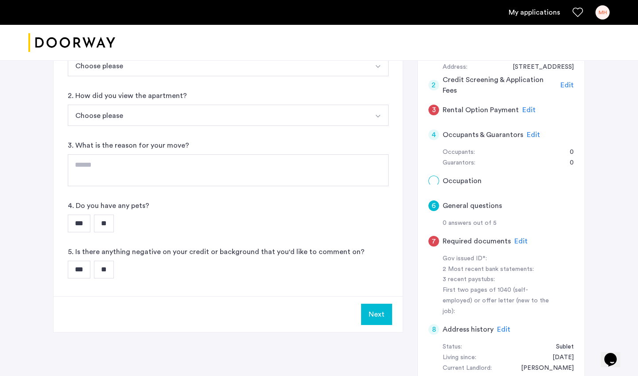
scroll to position [0, 0]
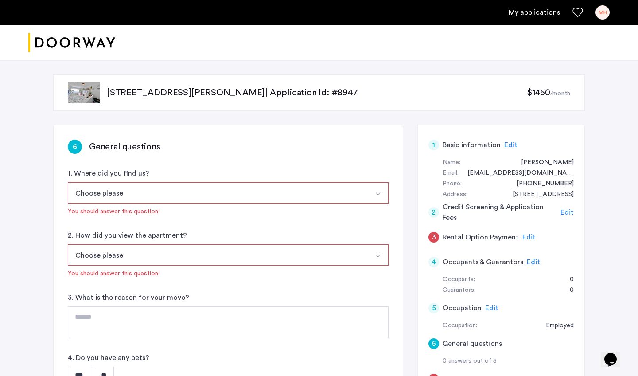
click at [150, 196] on button "Choose please" at bounding box center [218, 192] width 300 height 21
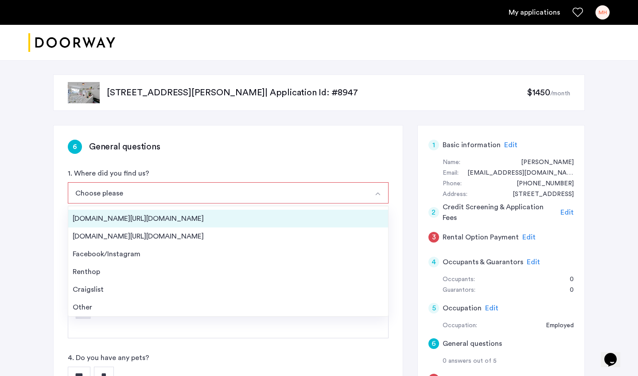
scroll to position [14, 0]
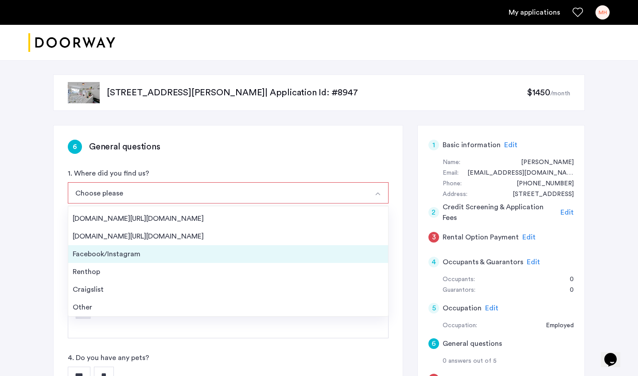
click at [167, 254] on div "Facebook/Instagram" at bounding box center [228, 254] width 311 height 11
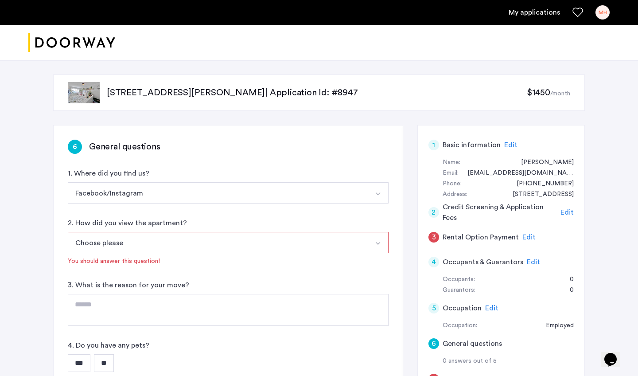
click at [140, 246] on button "Choose please" at bounding box center [218, 242] width 300 height 21
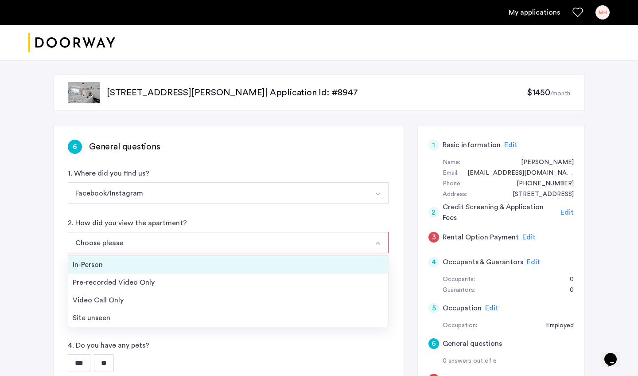
click at [104, 266] on div "In-Person" at bounding box center [228, 264] width 311 height 11
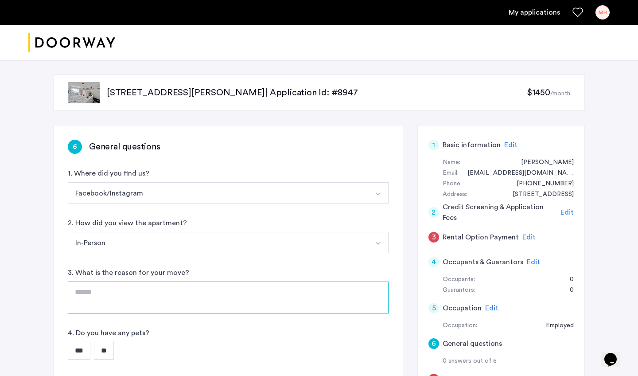
click at [134, 290] on textarea at bounding box center [228, 298] width 321 height 32
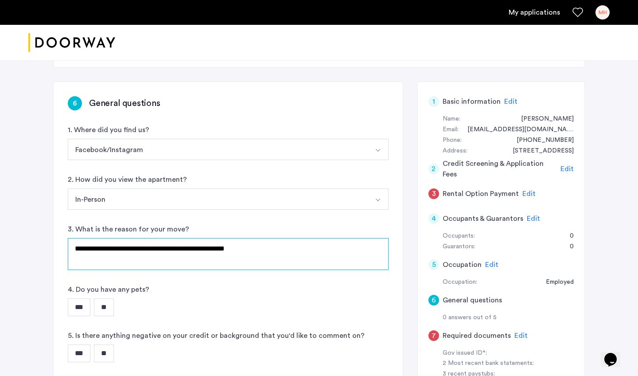
scroll to position [78, 0]
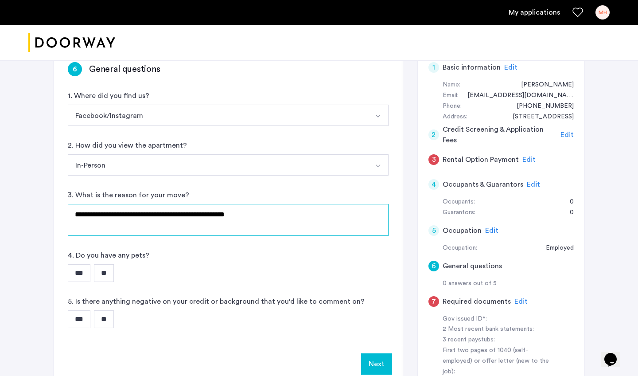
type textarea "**********"
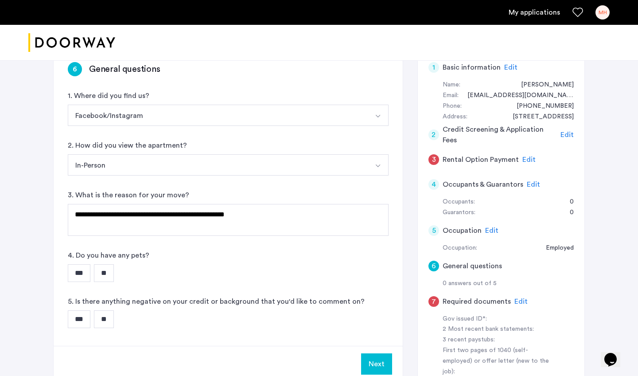
click at [104, 273] on input "**" at bounding box center [104, 273] width 20 height 18
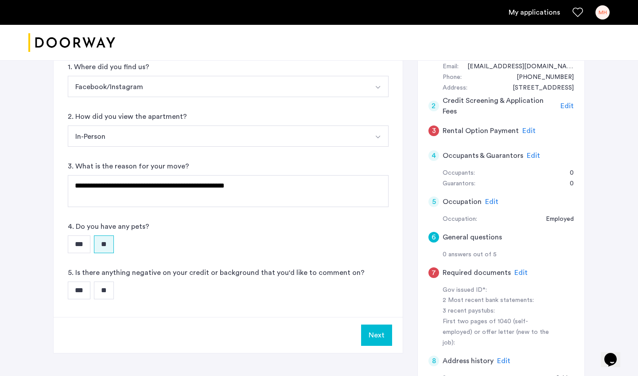
scroll to position [132, 0]
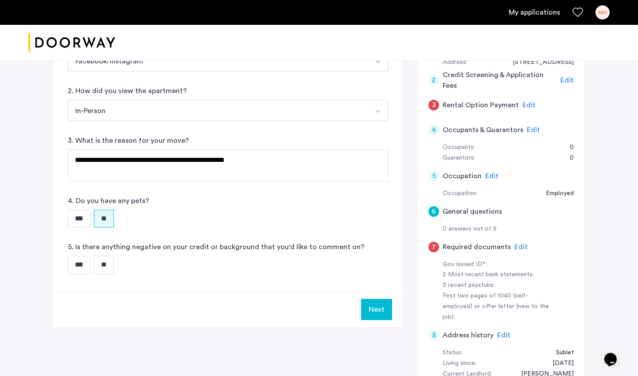
click at [114, 270] on input "**" at bounding box center [104, 265] width 20 height 18
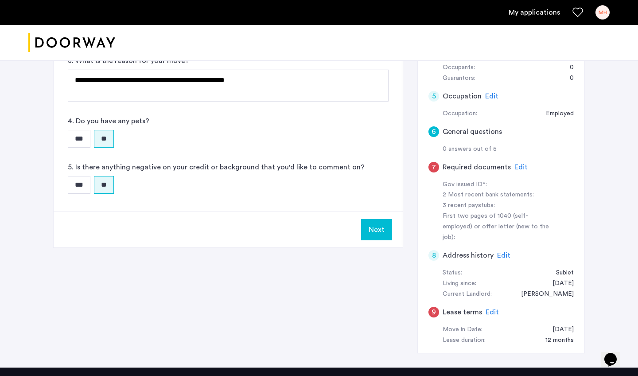
scroll to position [237, 0]
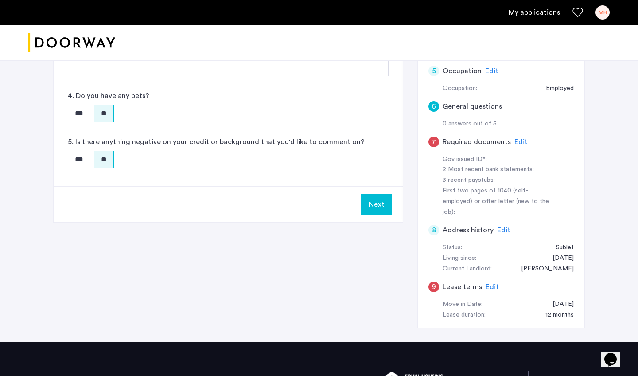
click at [382, 211] on button "Next" at bounding box center [376, 204] width 31 height 21
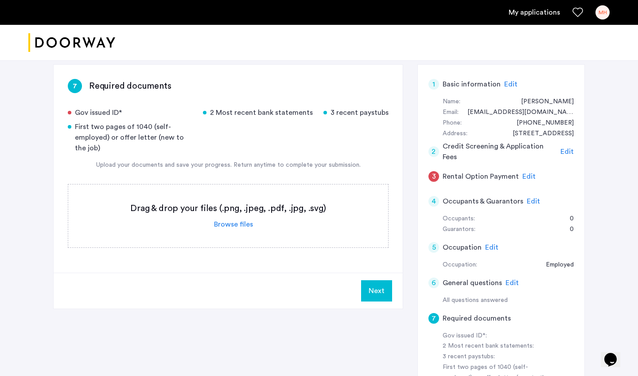
scroll to position [71, 0]
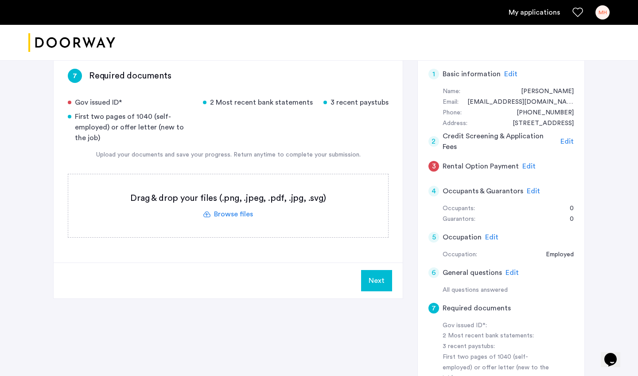
click at [239, 209] on label at bounding box center [228, 205] width 320 height 63
click at [0, 0] on input "file" at bounding box center [0, 0] width 0 height 0
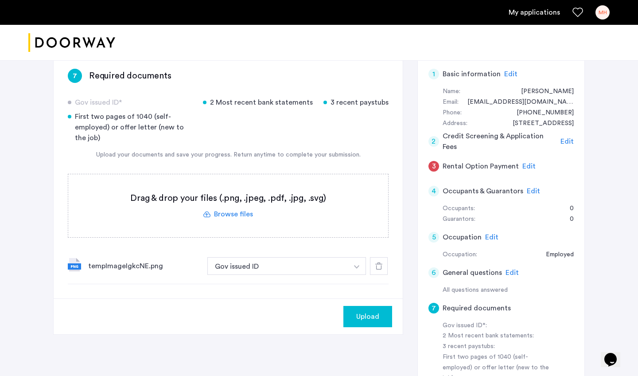
click at [223, 220] on label at bounding box center [228, 205] width 320 height 63
click at [0, 0] on input "file" at bounding box center [0, 0] width 0 height 0
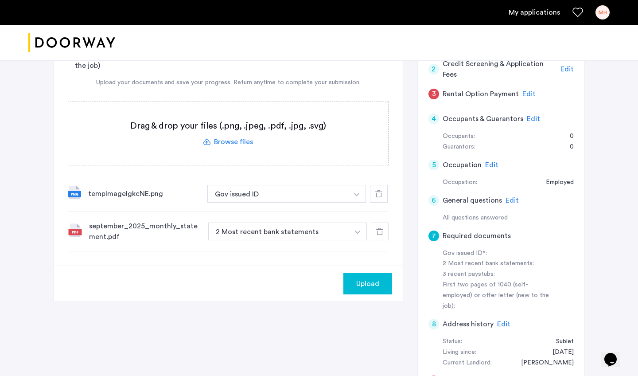
scroll to position [158, 0]
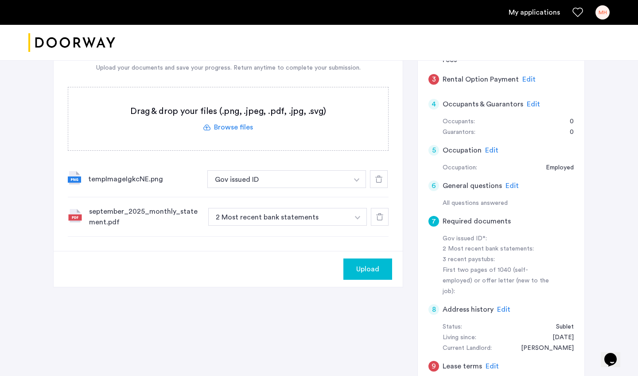
click at [235, 130] on label at bounding box center [228, 118] width 320 height 63
click at [0, 0] on input "file" at bounding box center [0, 0] width 0 height 0
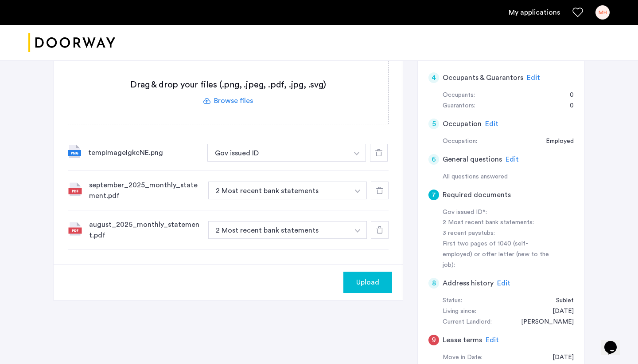
scroll to position [196, 0]
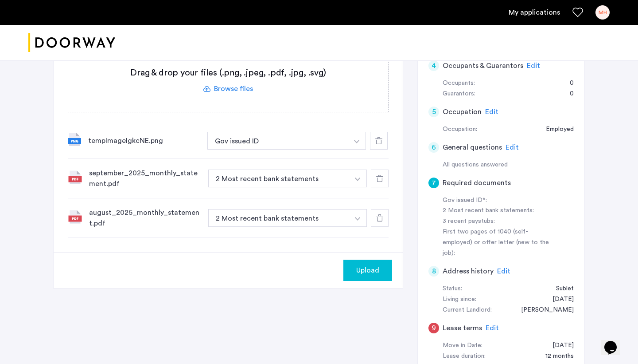
click at [240, 92] on label at bounding box center [228, 80] width 320 height 63
click at [0, 0] on input "file" at bounding box center [0, 0] width 0 height 0
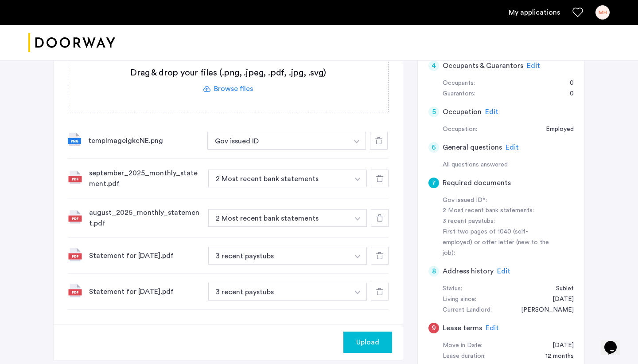
click at [225, 93] on label at bounding box center [228, 80] width 320 height 63
click at [0, 0] on input "file" at bounding box center [0, 0] width 0 height 0
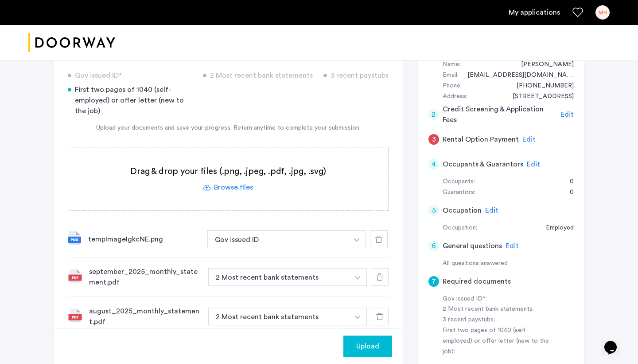
scroll to position [84, 0]
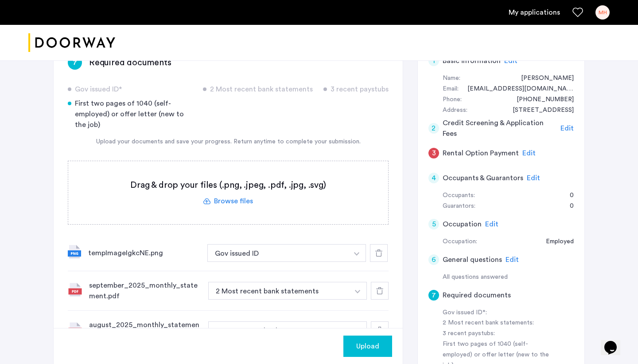
click at [220, 204] on label at bounding box center [228, 192] width 320 height 63
click at [0, 0] on input "file" at bounding box center [0, 0] width 0 height 0
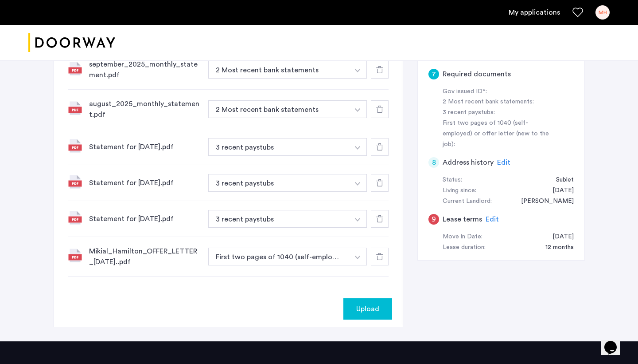
scroll to position [348, 0]
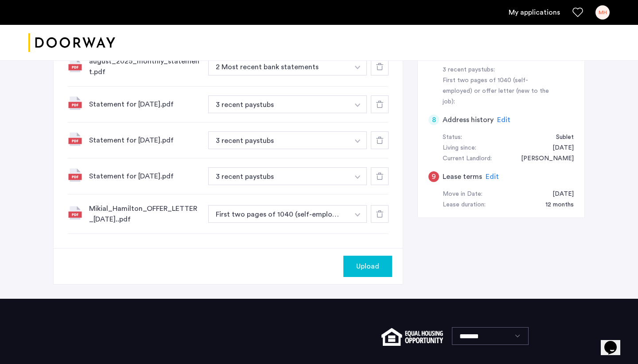
click at [367, 268] on span "Upload" at bounding box center [367, 266] width 23 height 11
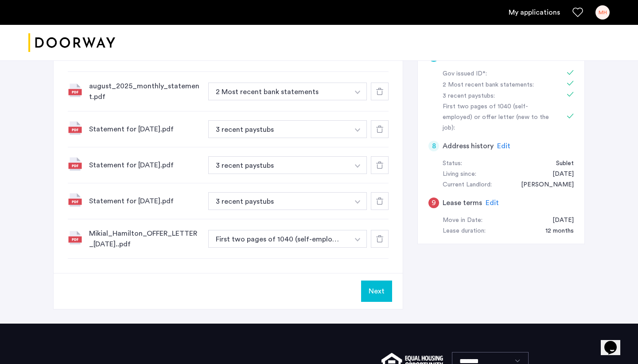
scroll to position [334, 0]
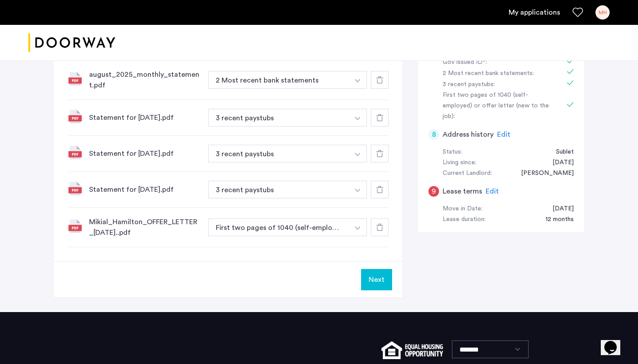
click at [372, 292] on div "Next" at bounding box center [228, 279] width 349 height 36
click at [375, 280] on button "Next" at bounding box center [376, 279] width 31 height 21
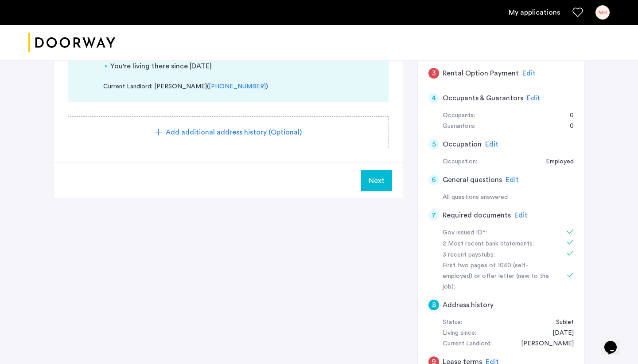
scroll to position [202, 0]
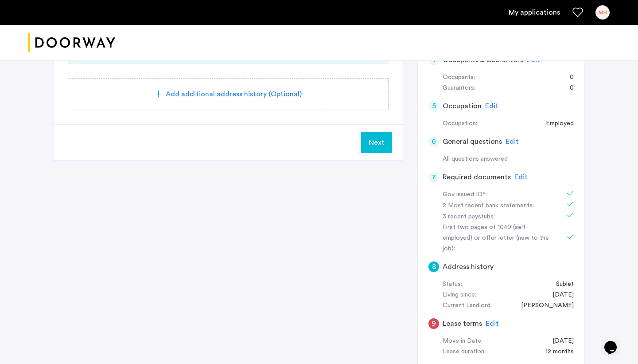
click at [380, 141] on span "Next" at bounding box center [377, 142] width 16 height 11
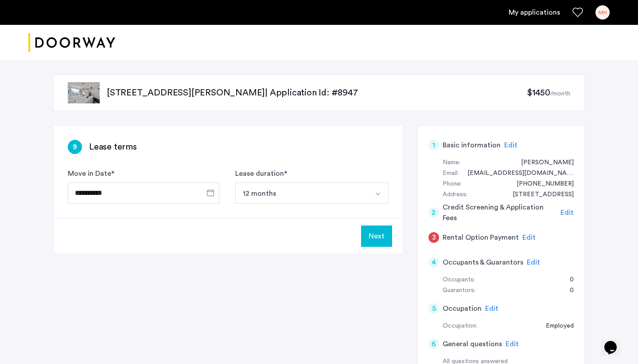
click at [523, 234] on span "Edit" at bounding box center [529, 237] width 13 height 7
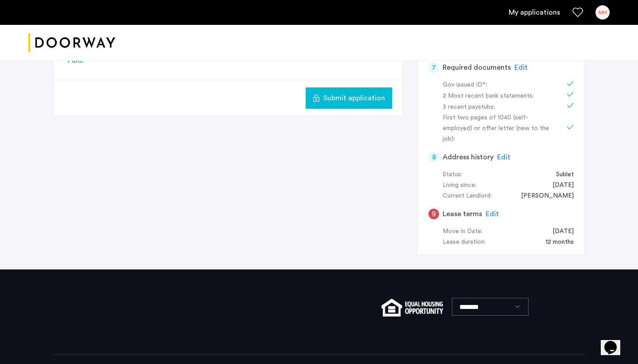
scroll to position [311, 0]
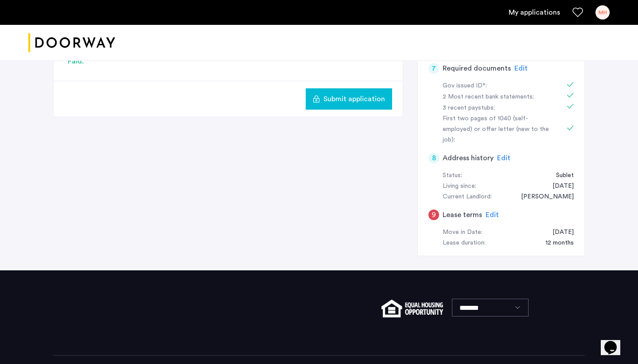
click at [489, 211] on span "Edit" at bounding box center [492, 214] width 13 height 7
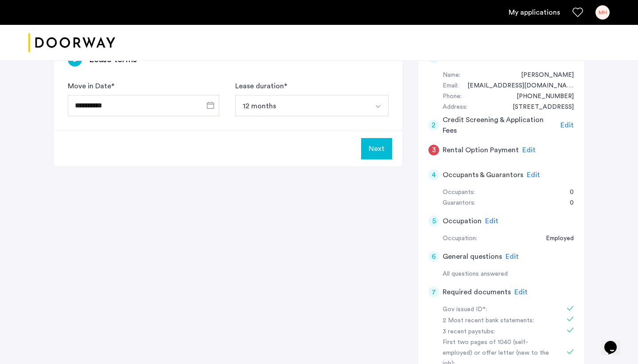
scroll to position [86, 0]
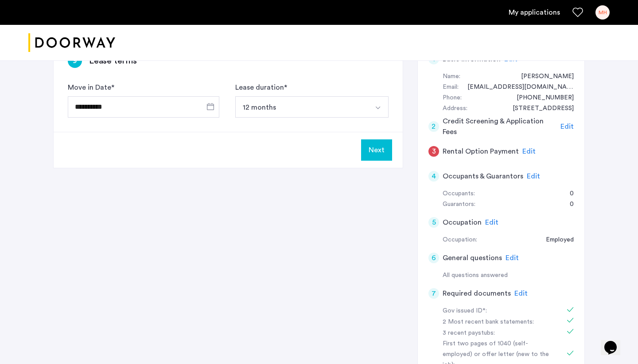
click at [382, 149] on button "Next" at bounding box center [376, 149] width 31 height 21
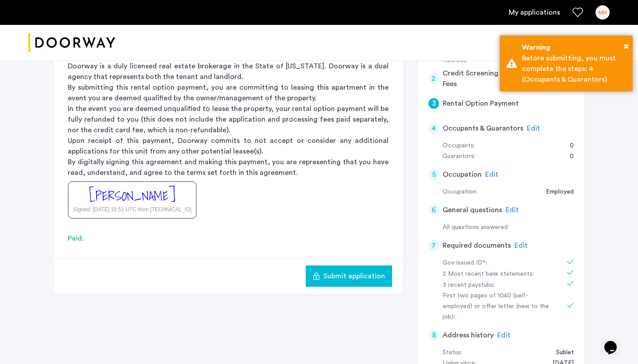
scroll to position [136, 0]
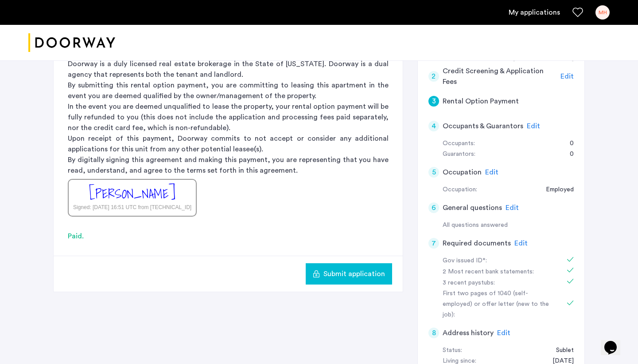
click at [330, 275] on span "Submit application" at bounding box center [355, 273] width 62 height 11
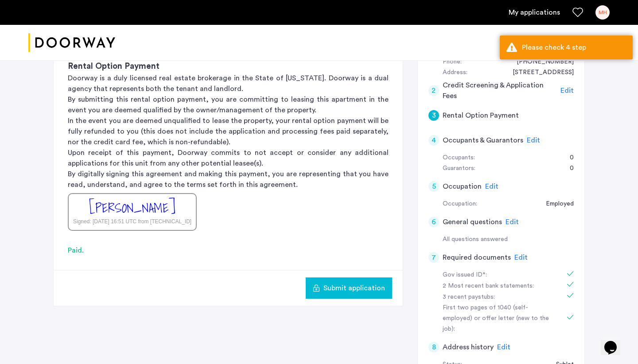
scroll to position [120, 0]
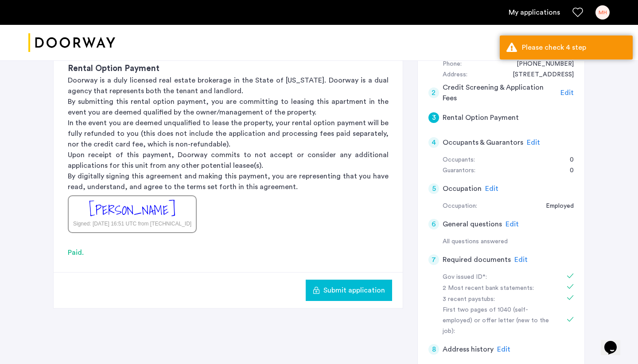
click at [532, 141] on span "Edit" at bounding box center [533, 142] width 13 height 7
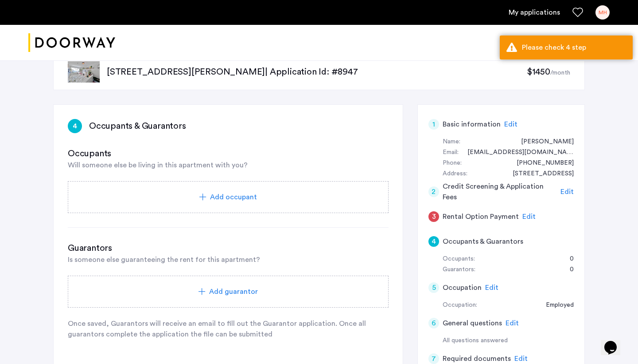
scroll to position [26, 0]
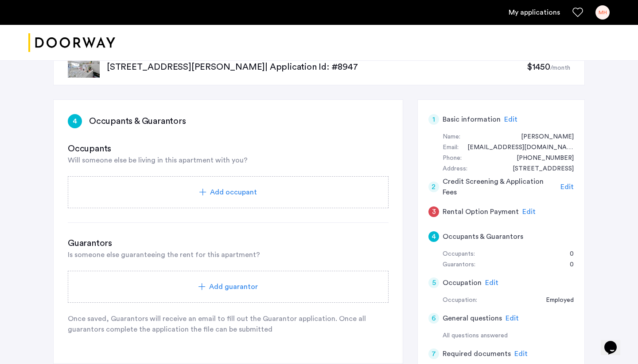
click at [206, 190] on icon at bounding box center [202, 191] width 7 height 7
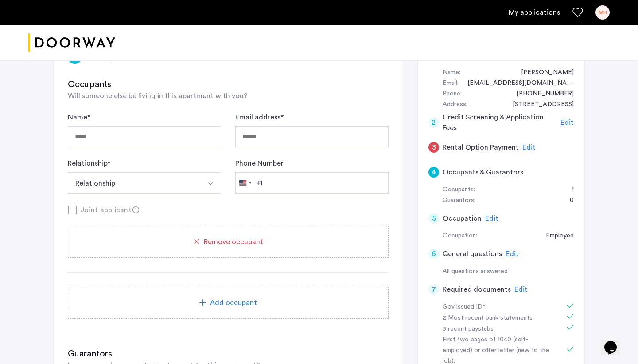
scroll to position [82, 0]
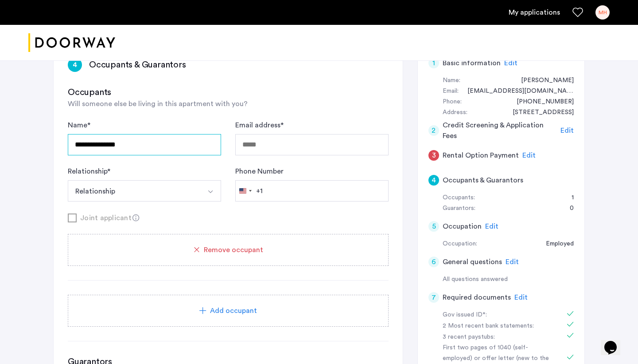
type input "**********"
click at [190, 193] on button "Relationship" at bounding box center [134, 190] width 133 height 21
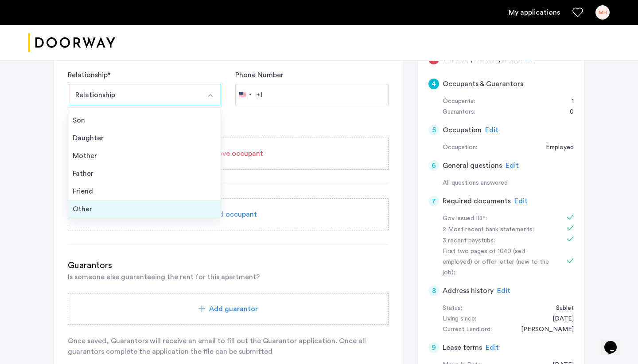
scroll to position [32, 0]
click at [98, 207] on div "Other" at bounding box center [145, 208] width 144 height 11
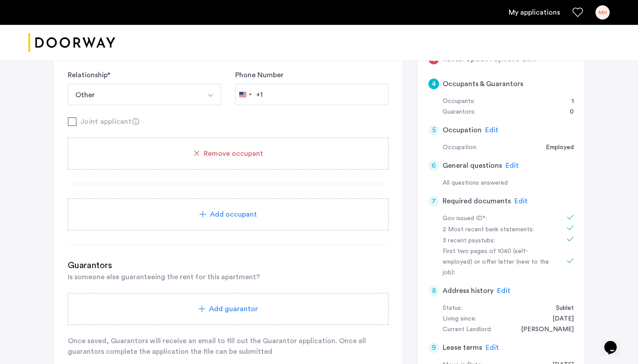
click at [221, 154] on span "Remove occupant" at bounding box center [233, 153] width 59 height 11
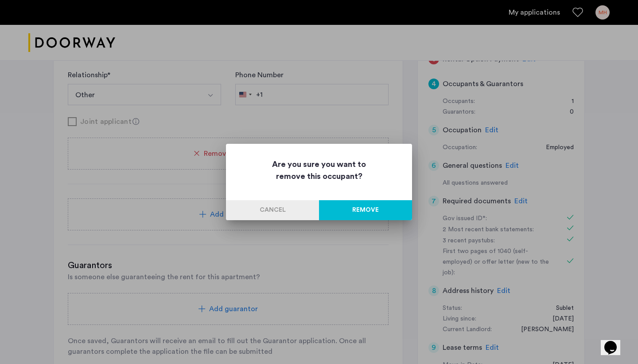
scroll to position [0, 0]
click at [376, 211] on button "Remove" at bounding box center [365, 210] width 93 height 20
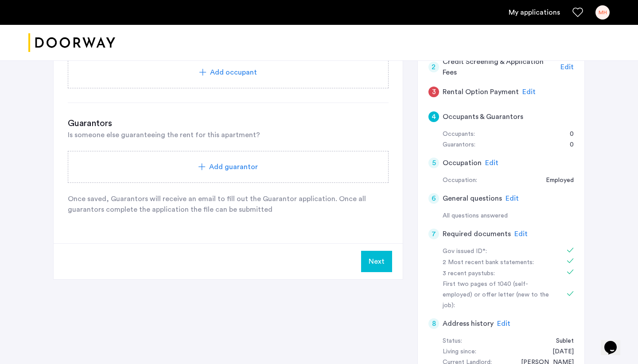
scroll to position [123, 0]
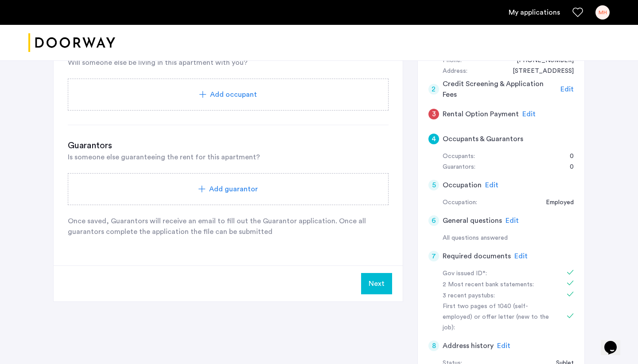
click at [373, 279] on button "Next" at bounding box center [376, 283] width 31 height 21
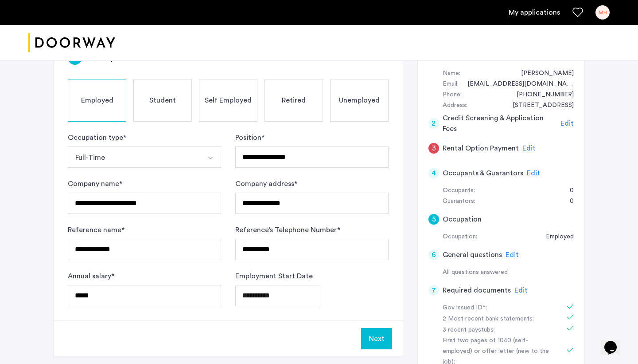
scroll to position [78, 0]
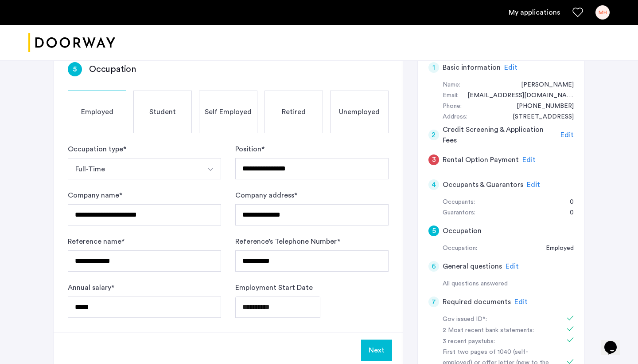
click at [526, 158] on span "Edit" at bounding box center [529, 159] width 13 height 7
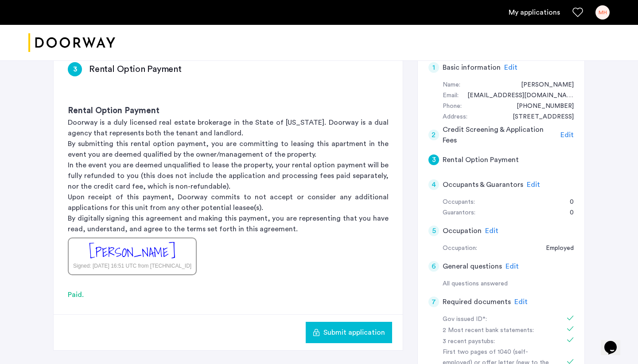
click at [334, 336] on span "Submit application" at bounding box center [355, 332] width 62 height 11
